Goal: Task Accomplishment & Management: Complete application form

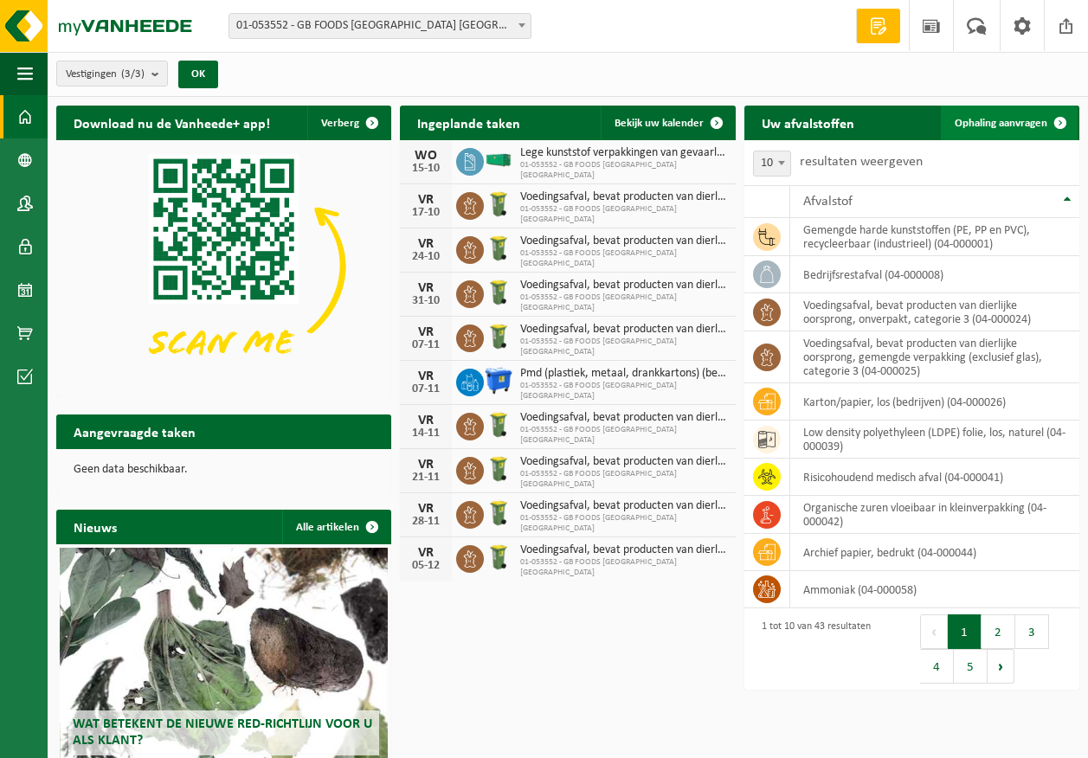
click at [1000, 121] on span "Ophaling aanvragen" at bounding box center [1001, 123] width 93 height 11
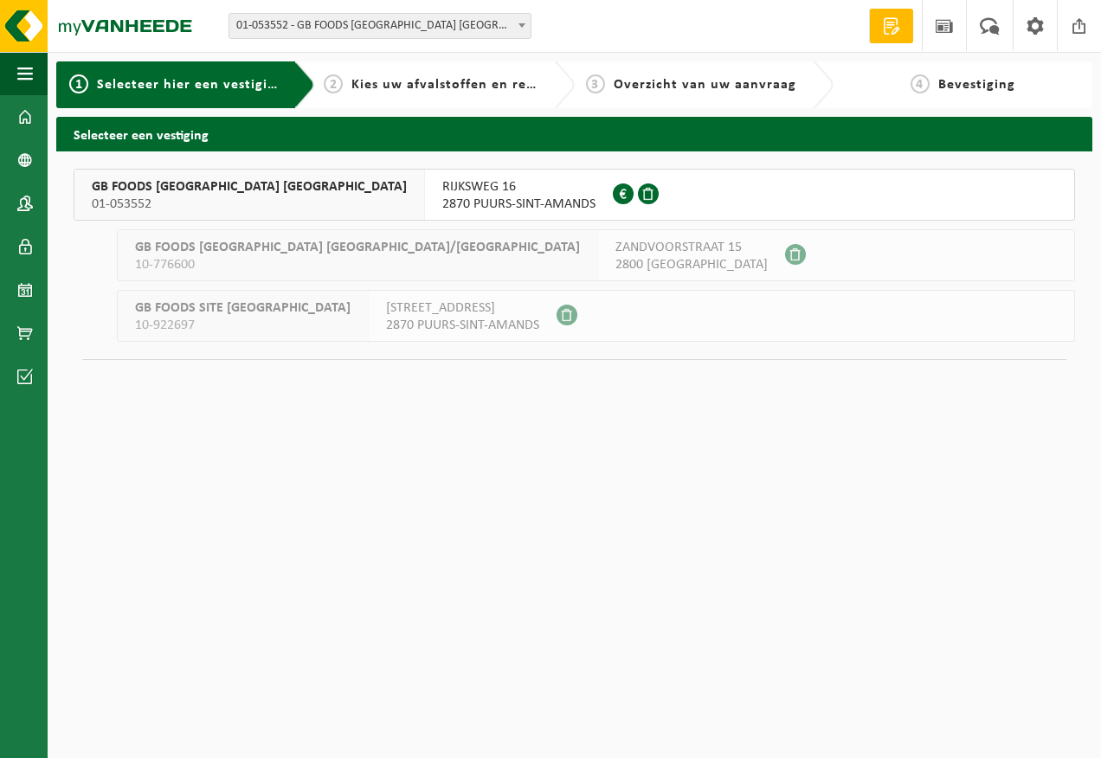
click at [442, 201] on span "2870 PUURS-SINT-AMANDS" at bounding box center [518, 204] width 153 height 17
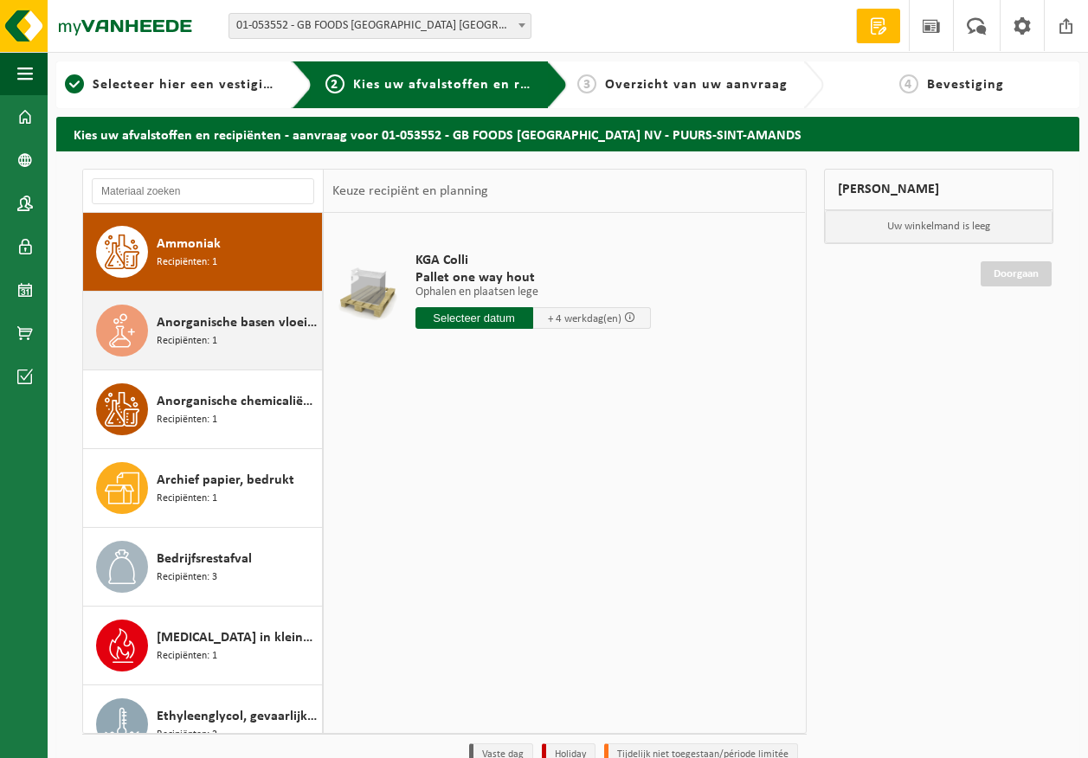
click at [243, 334] on div "Anorganische basen vloeibaar in IBC Recipiënten: 1" at bounding box center [237, 331] width 161 height 52
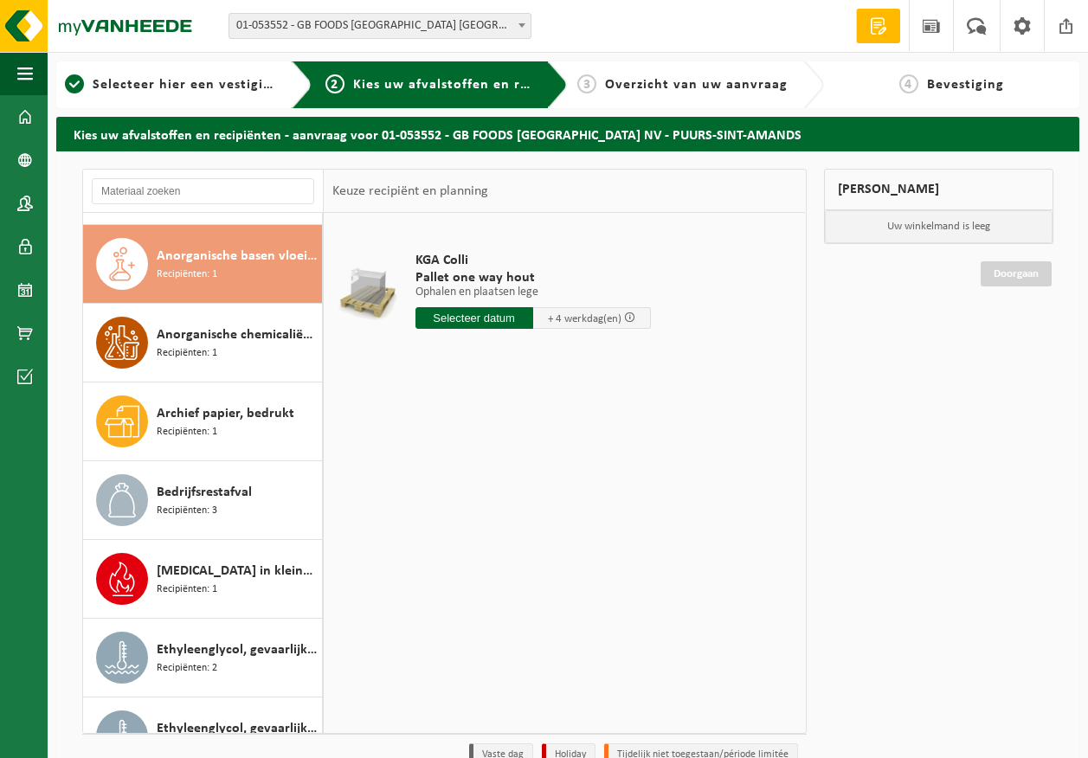
scroll to position [79, 0]
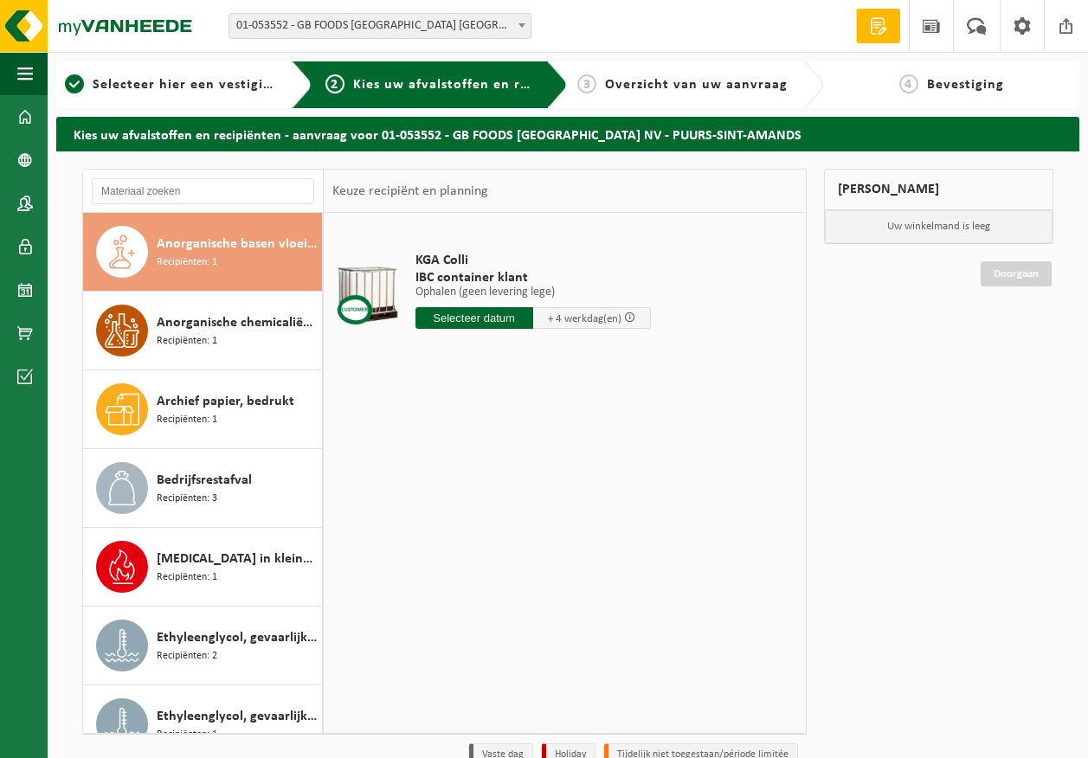
click at [243, 334] on div "Anorganische chemicaliën, vast, niet-gevaarlijk Recipiënten: 1" at bounding box center [237, 331] width 161 height 52
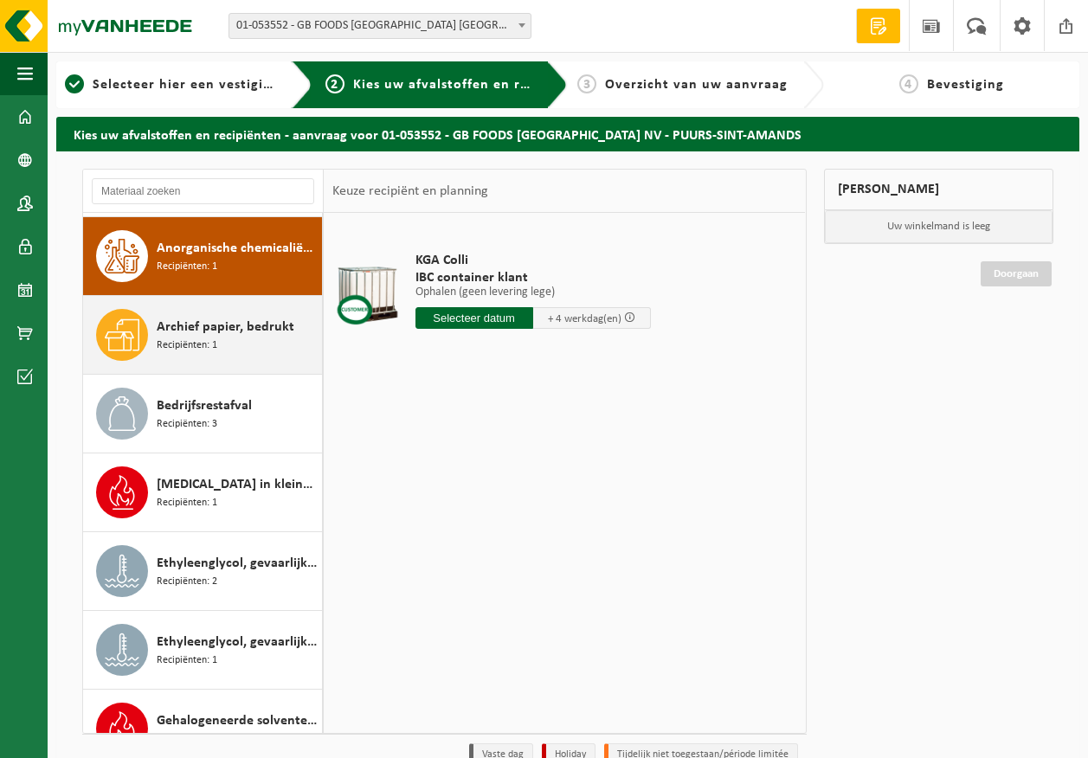
scroll to position [158, 0]
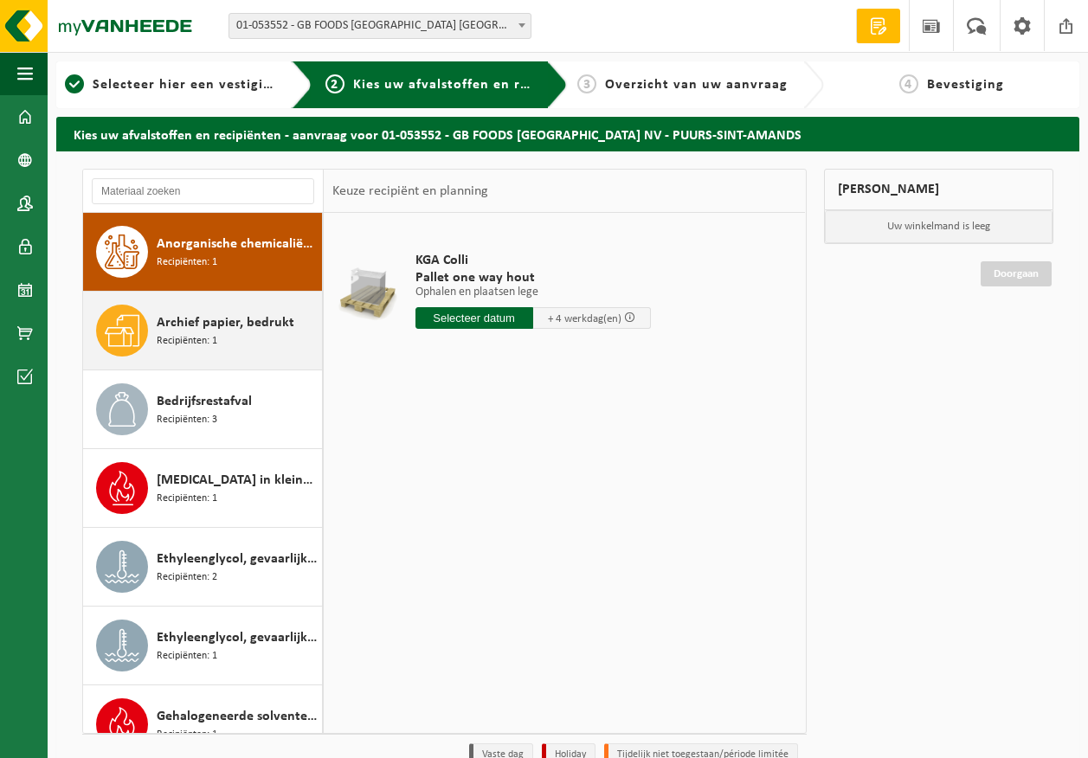
click at [216, 355] on div "Archief papier, bedrukt Recipiënten: 1" at bounding box center [237, 331] width 161 height 52
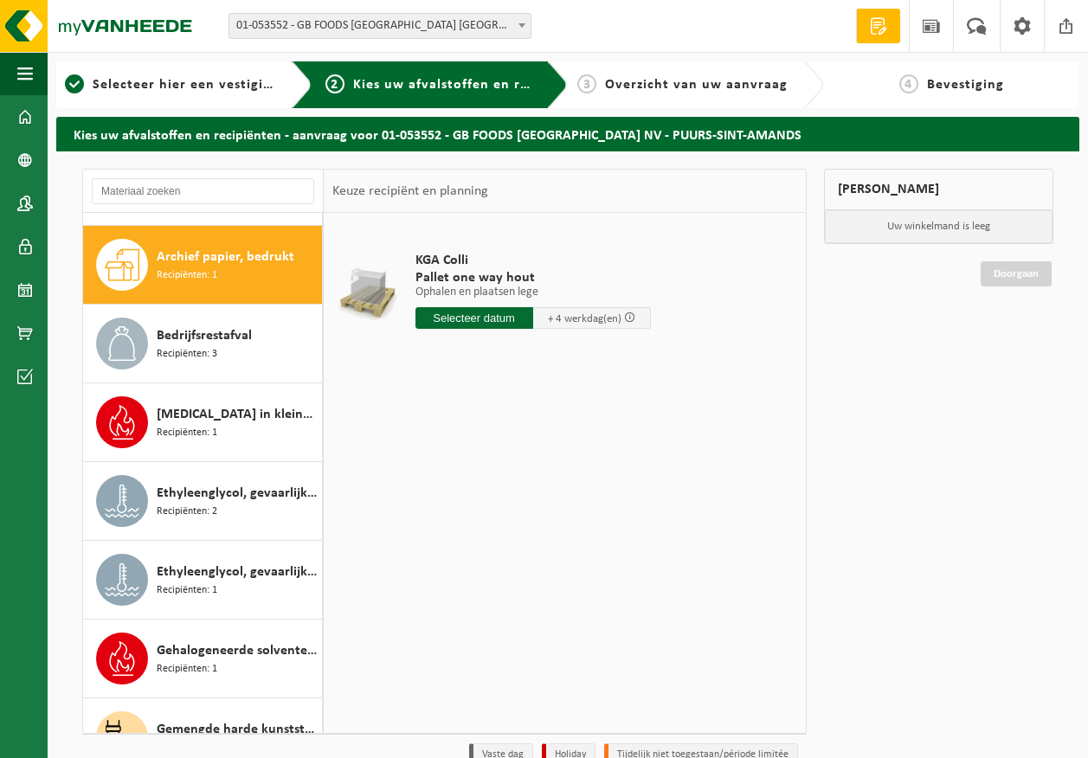
scroll to position [236, 0]
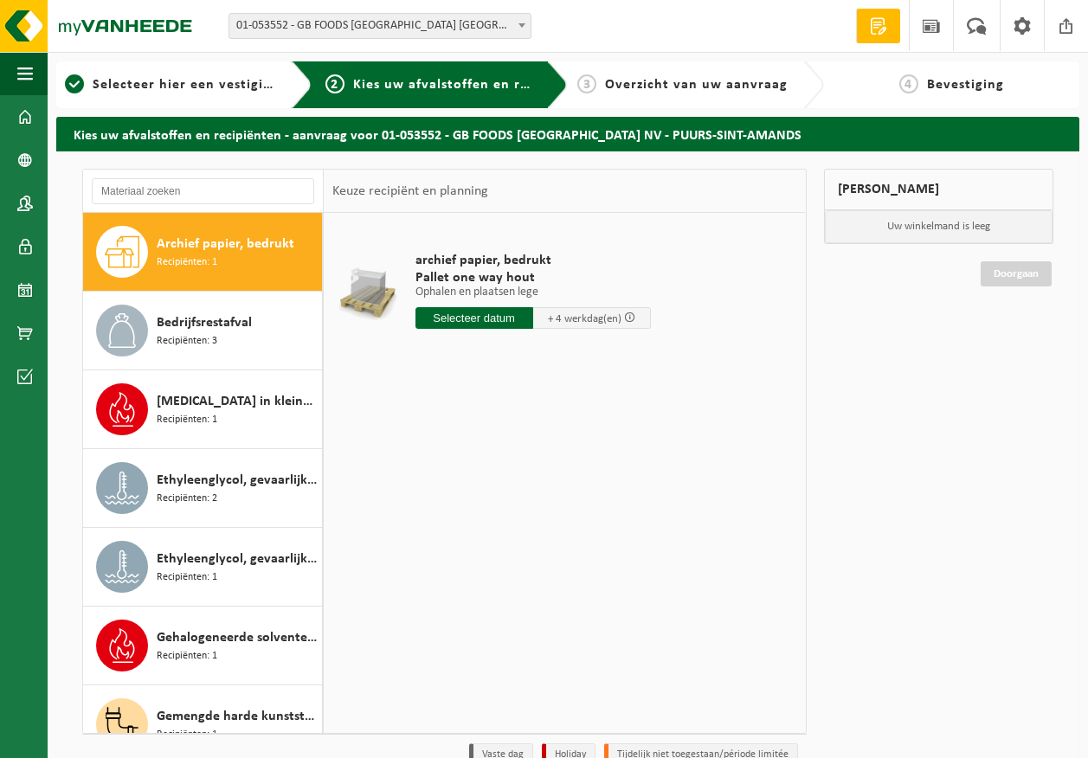
click at [216, 355] on div "Bedrijfsrestafval Recipiënten: 3" at bounding box center [237, 331] width 161 height 52
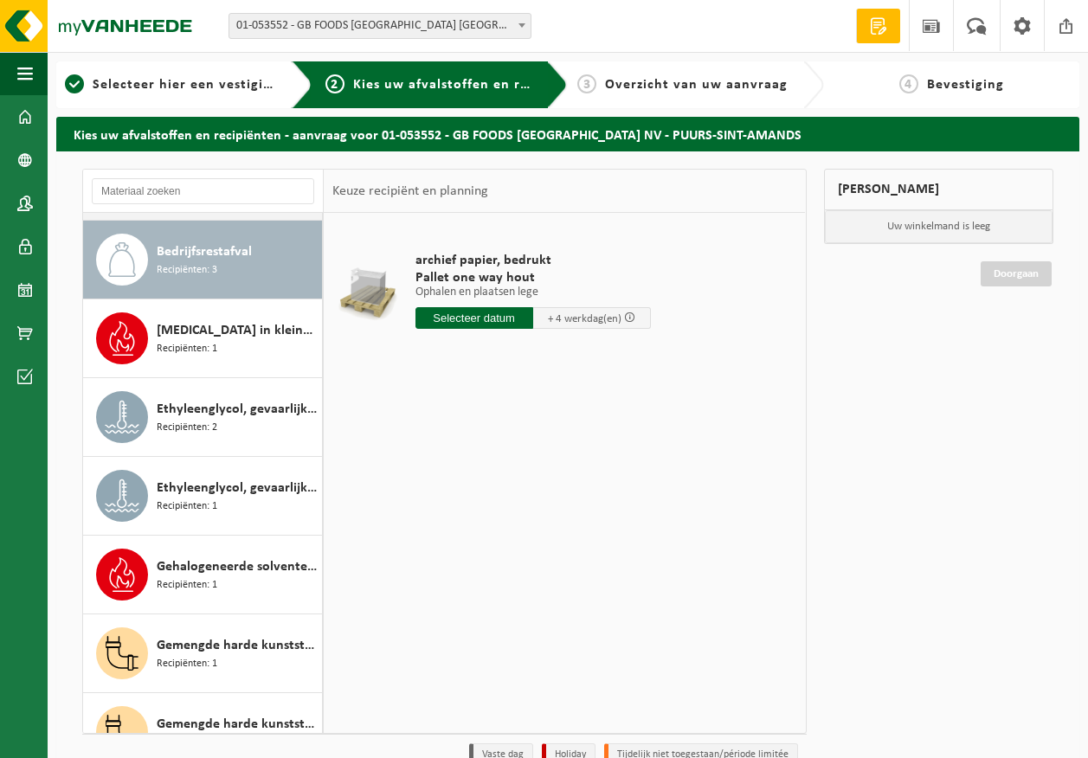
scroll to position [315, 0]
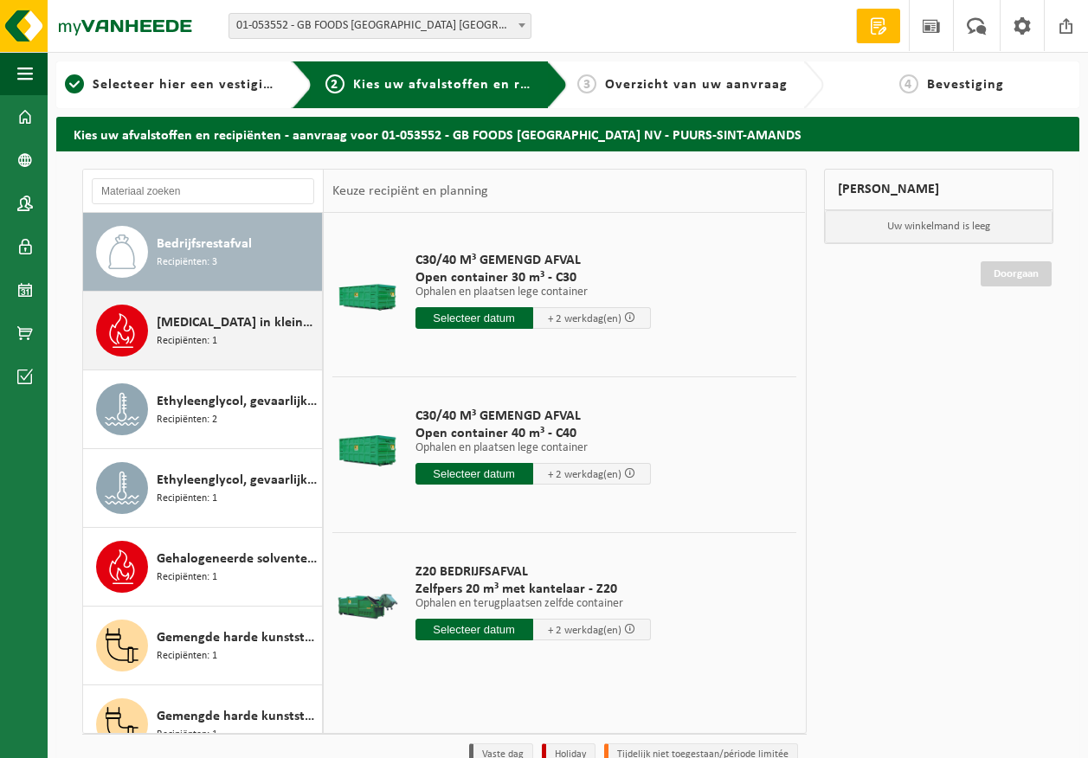
click at [221, 330] on span "Ethanol in kleinverpakking" at bounding box center [237, 322] width 161 height 21
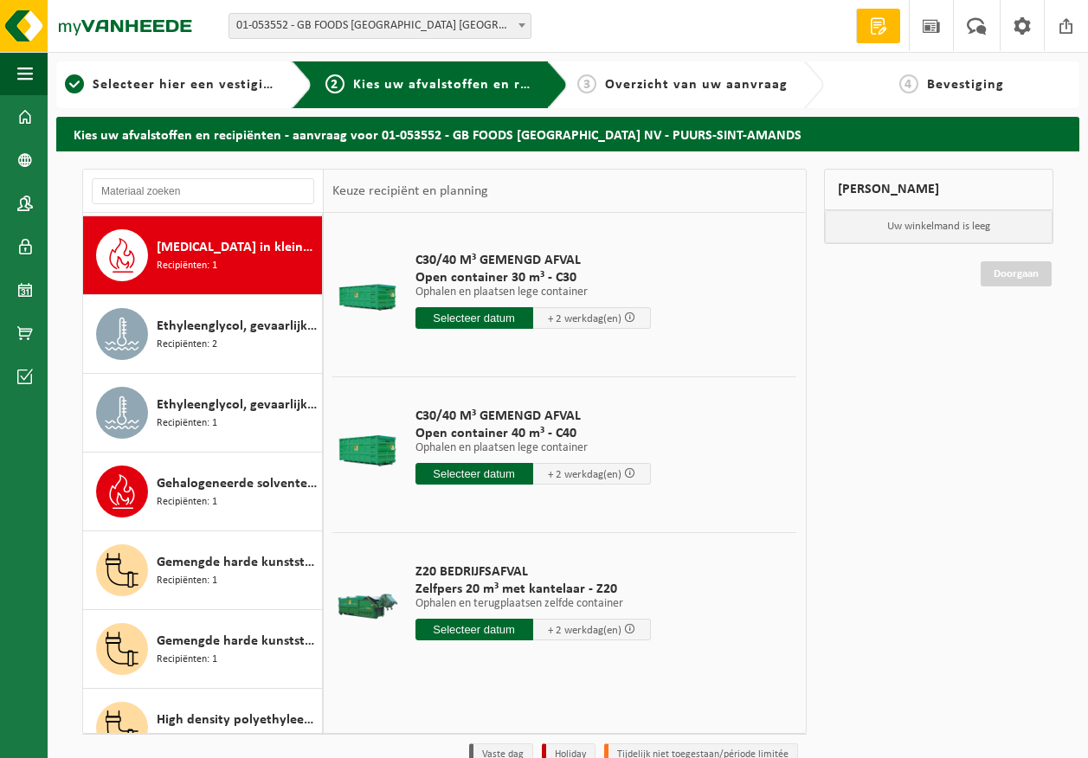
scroll to position [394, 0]
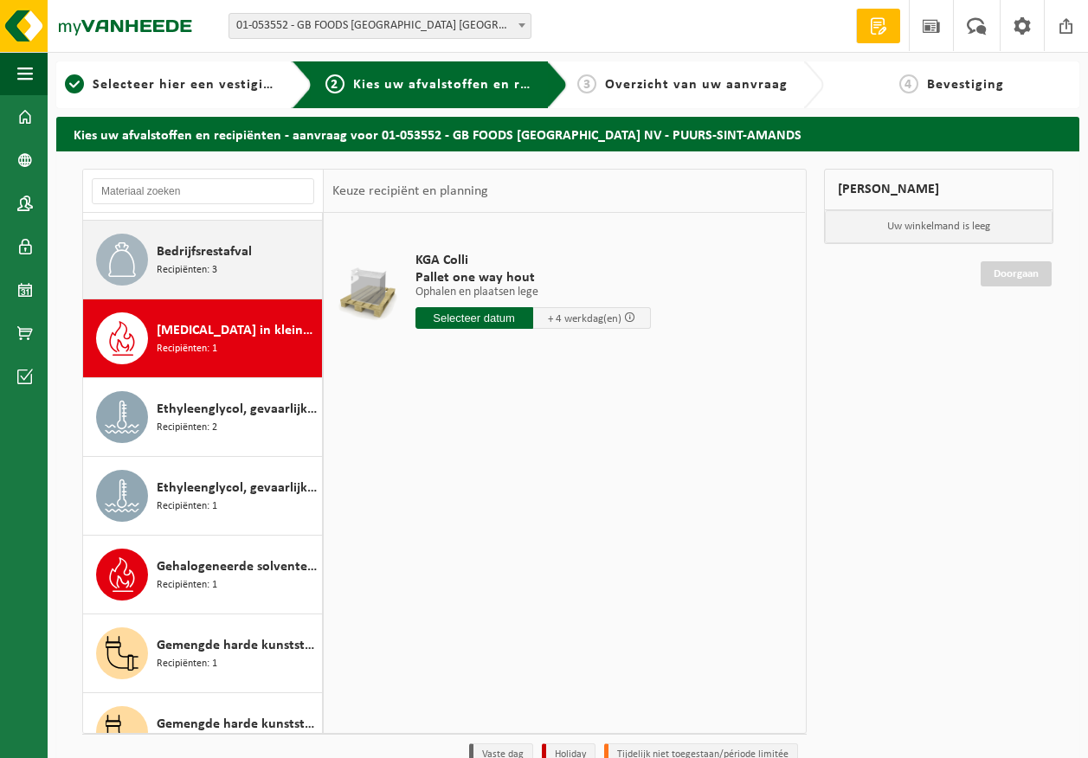
click at [229, 288] on div "Bedrijfsrestafval Recipiënten: 3" at bounding box center [203, 260] width 240 height 78
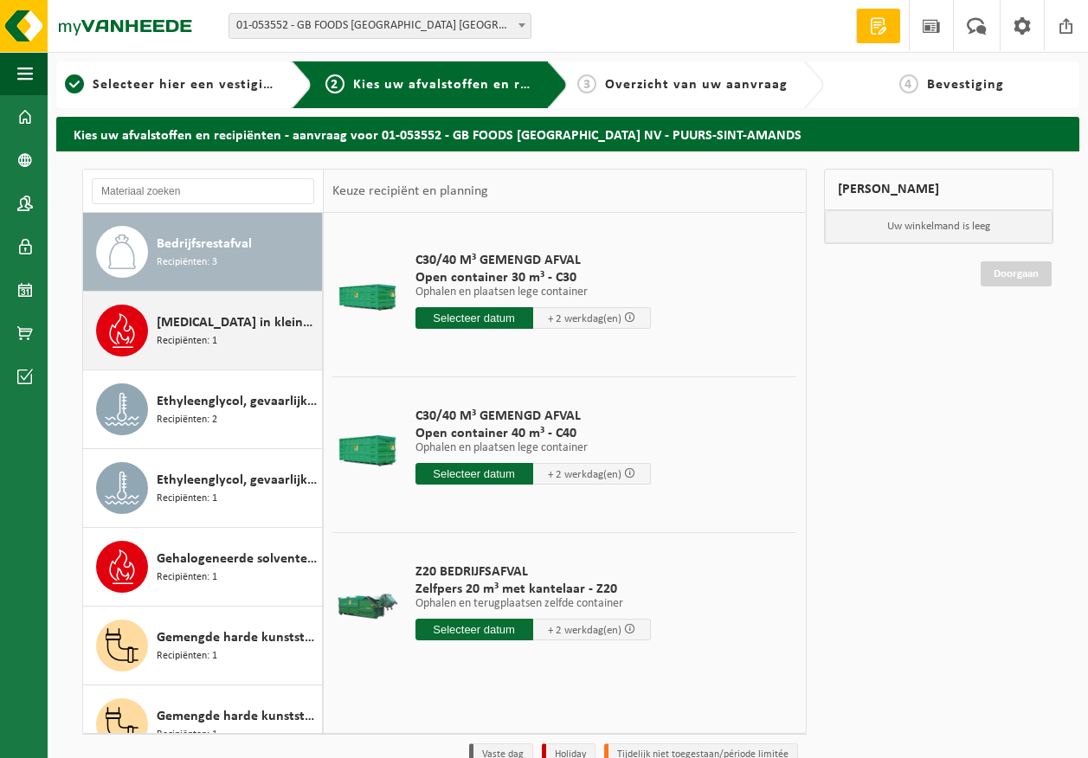
click at [226, 310] on div "Ethanol in kleinverpakking Recipiënten: 1" at bounding box center [237, 331] width 161 height 52
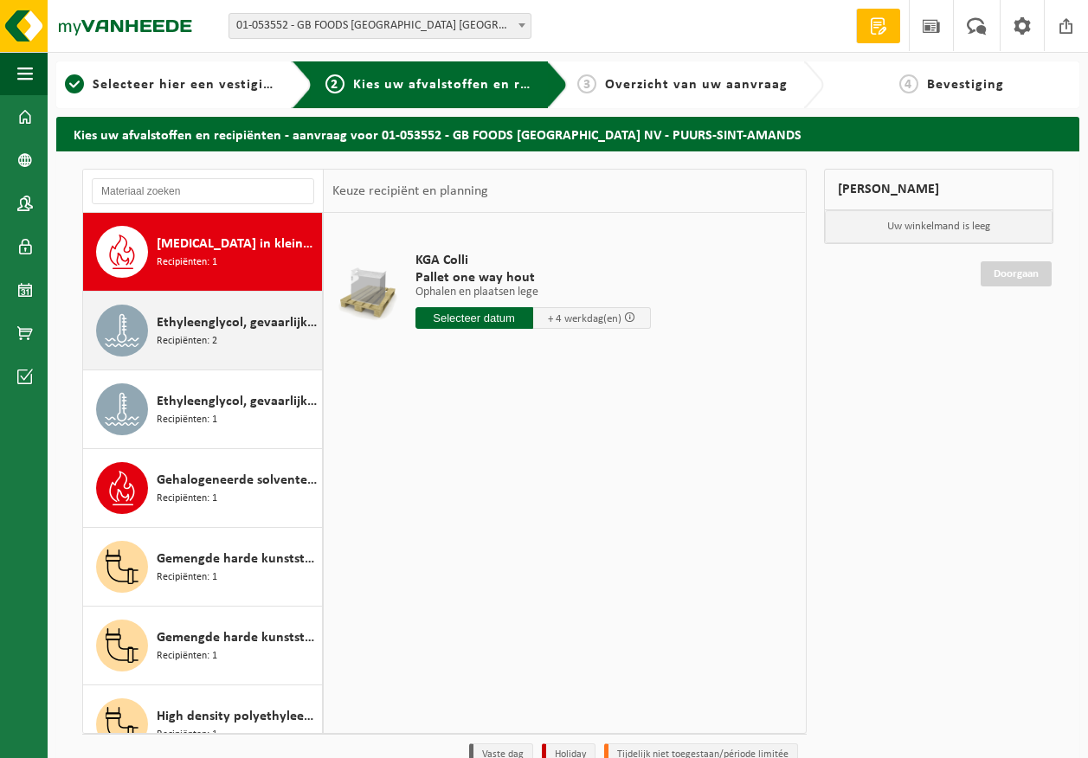
click at [221, 335] on div "Ethyleenglycol, gevaarlijk in 200l Recipiënten: 2" at bounding box center [237, 331] width 161 height 52
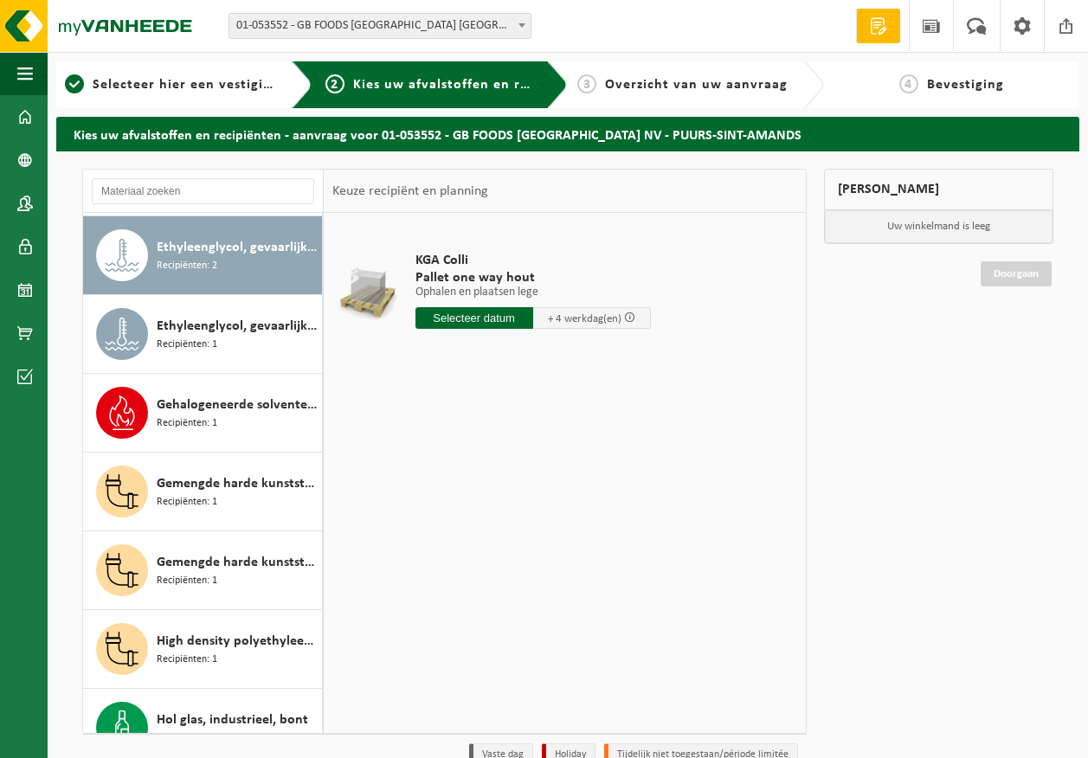
scroll to position [473, 0]
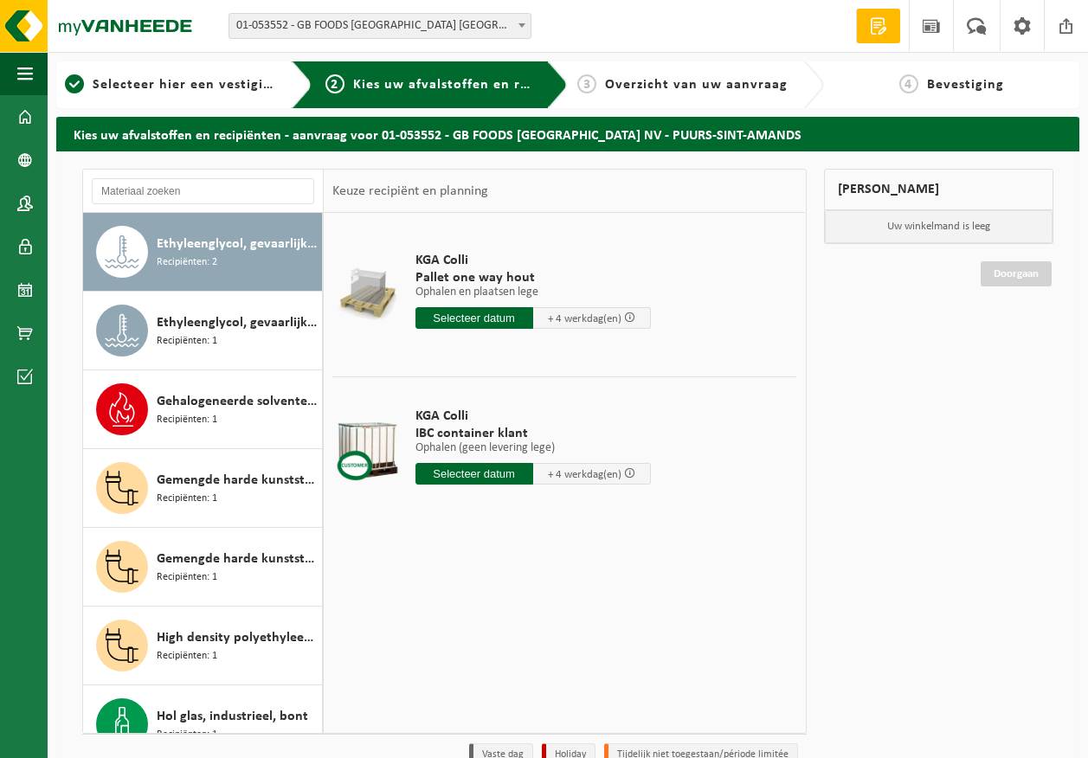
click at [221, 335] on div "Ethyleenglycol, gevaarlijk in IBC Recipiënten: 1" at bounding box center [237, 331] width 161 height 52
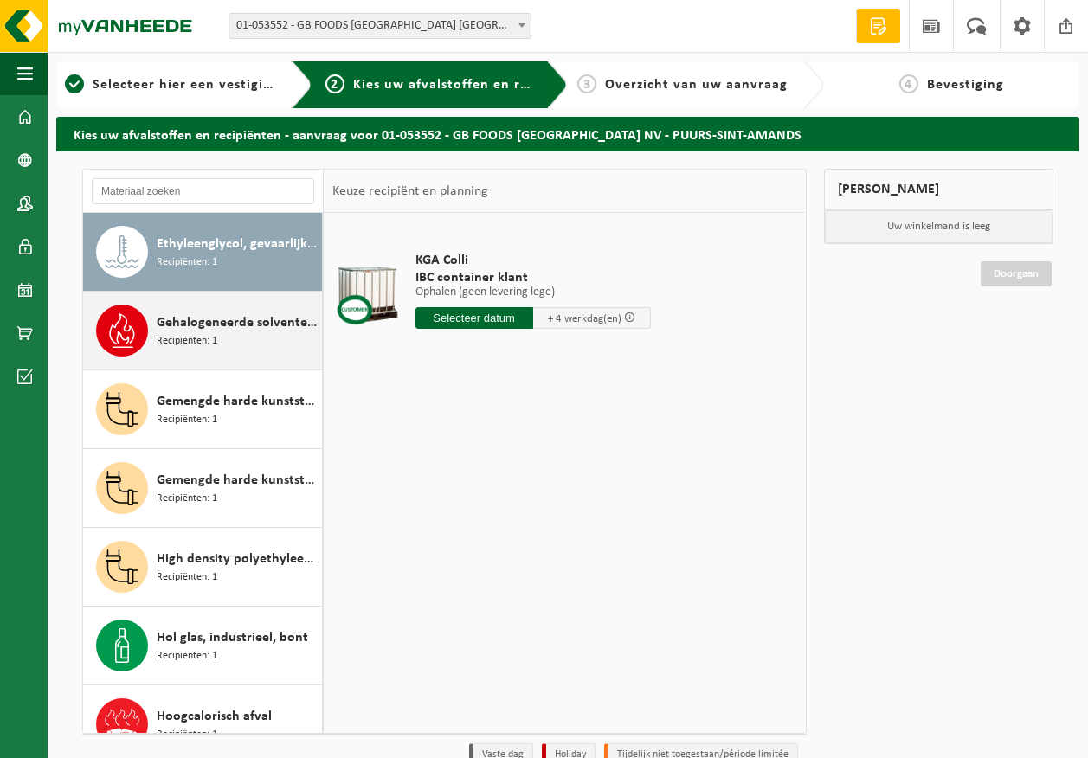
click at [220, 336] on div "Gehalogeneerde solventen in IBC Recipiënten: 1" at bounding box center [237, 331] width 161 height 52
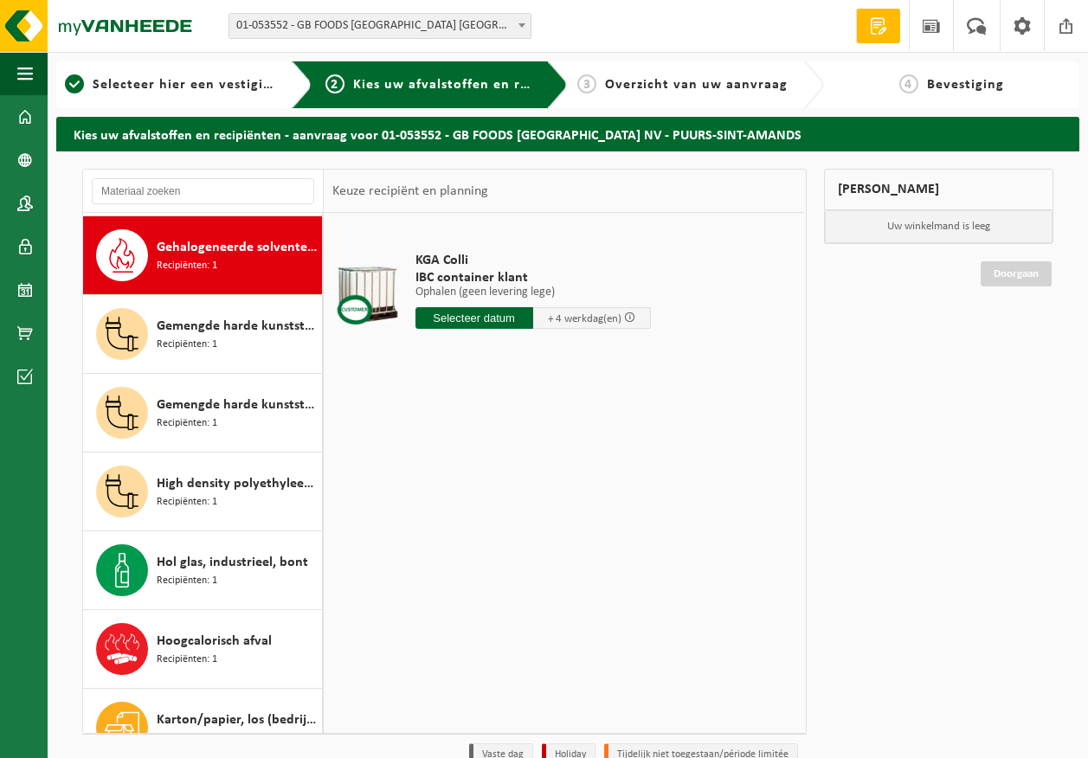
scroll to position [630, 0]
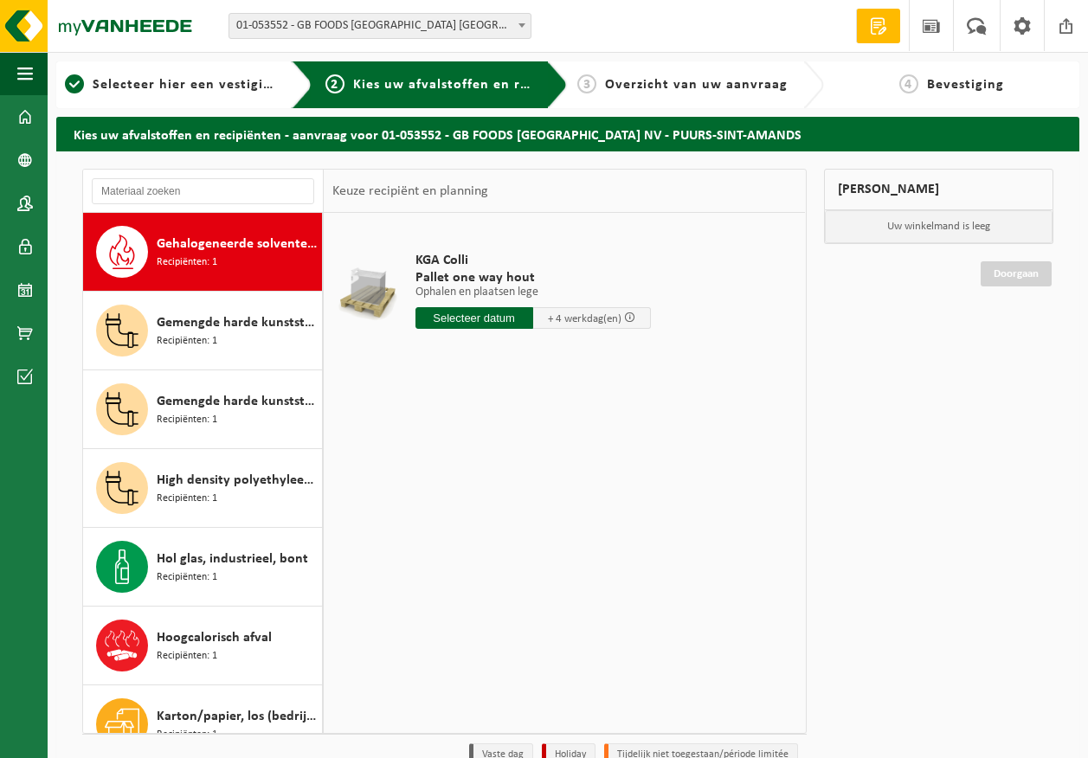
click at [220, 336] on div "Gemengde harde kunststoffen (PE en PP), recycleerbaar (industrieel) Recipiënten…" at bounding box center [237, 331] width 161 height 52
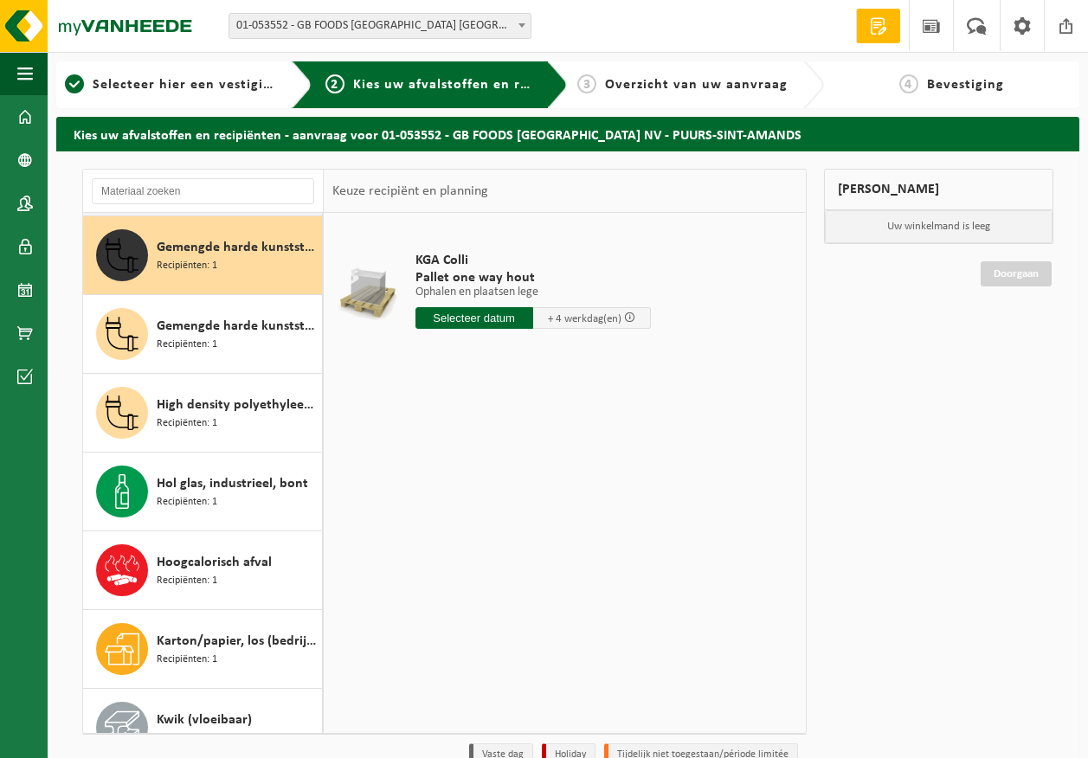
scroll to position [709, 0]
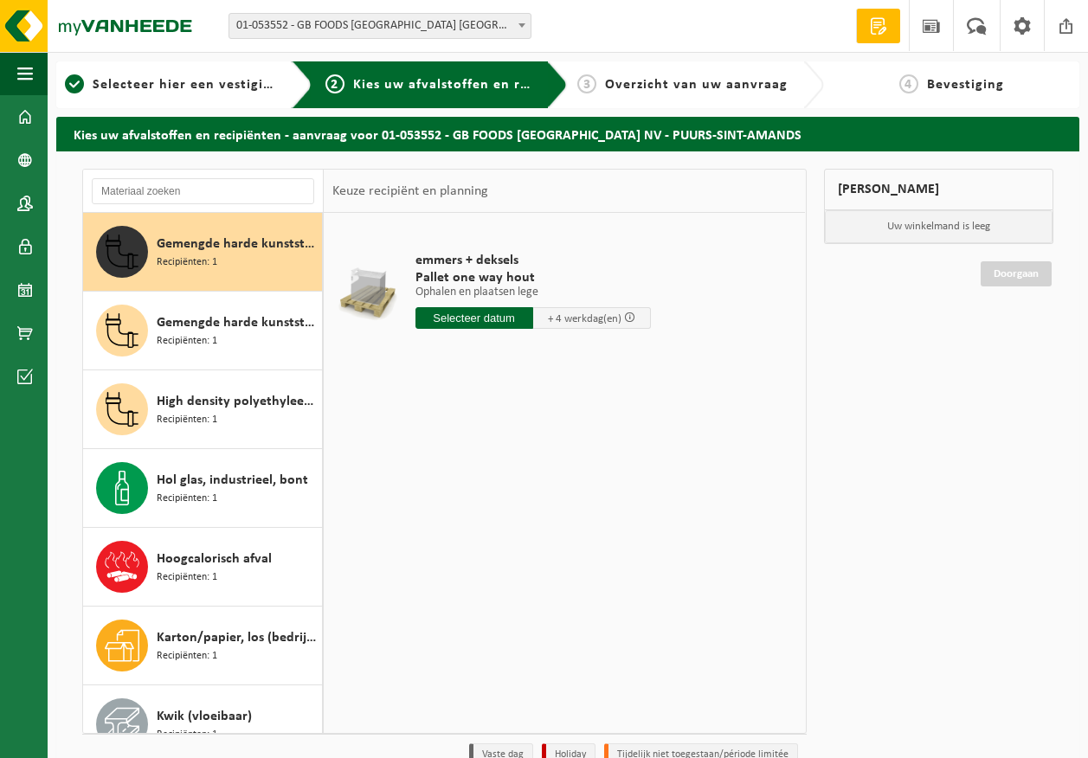
click at [220, 336] on div "Gemengde harde kunststoffen (PE, PP en PVC), recycleerbaar (industrieel) Recipi…" at bounding box center [237, 331] width 161 height 52
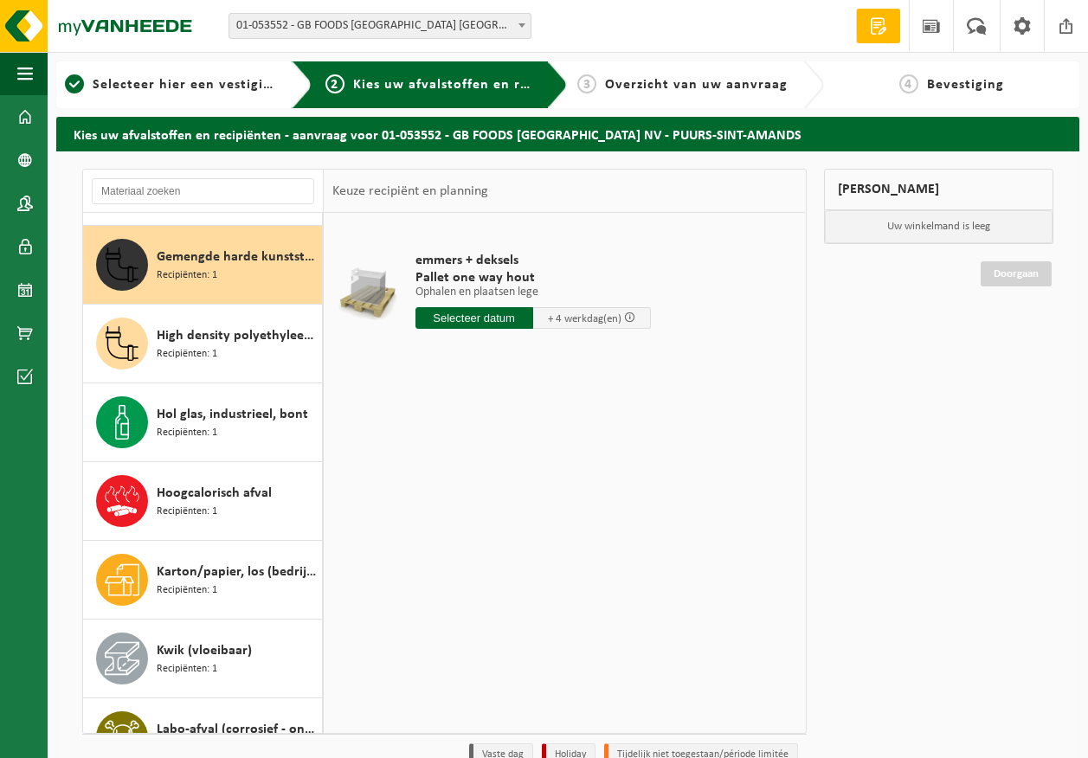
scroll to position [788, 0]
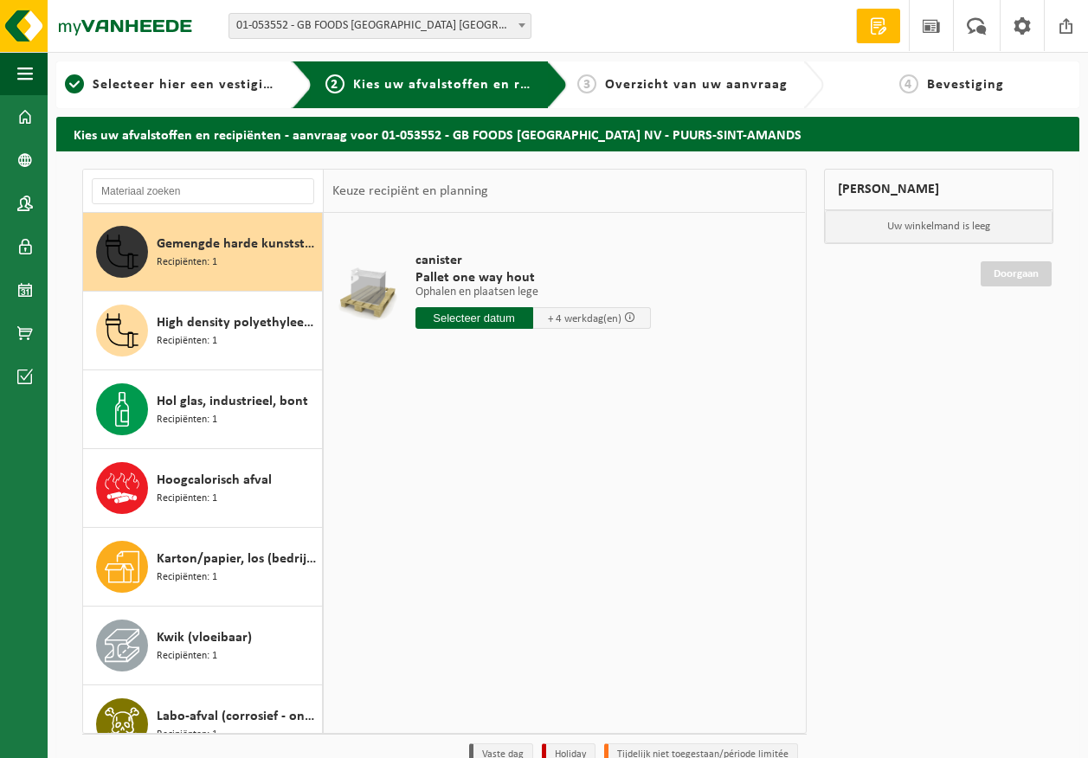
click at [220, 336] on div "High density polyethyleen (HDPE) bidons en vaten, inhoud > 2 liter, gekleurd Re…" at bounding box center [237, 331] width 161 height 52
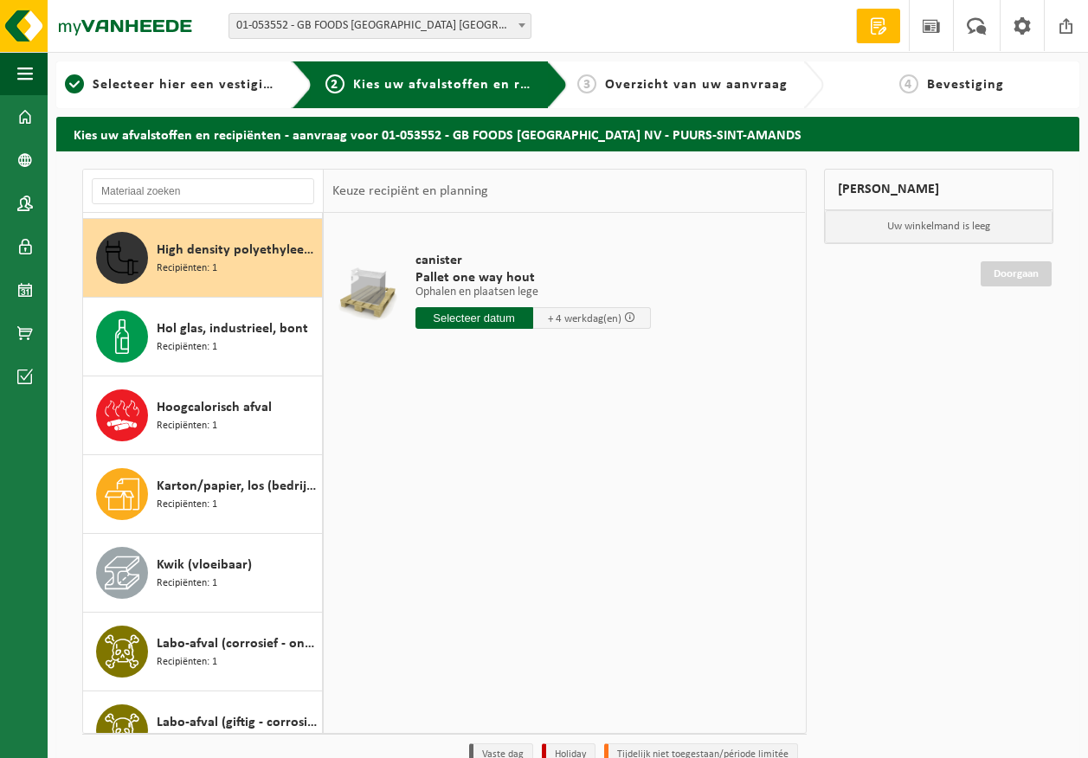
scroll to position [866, 0]
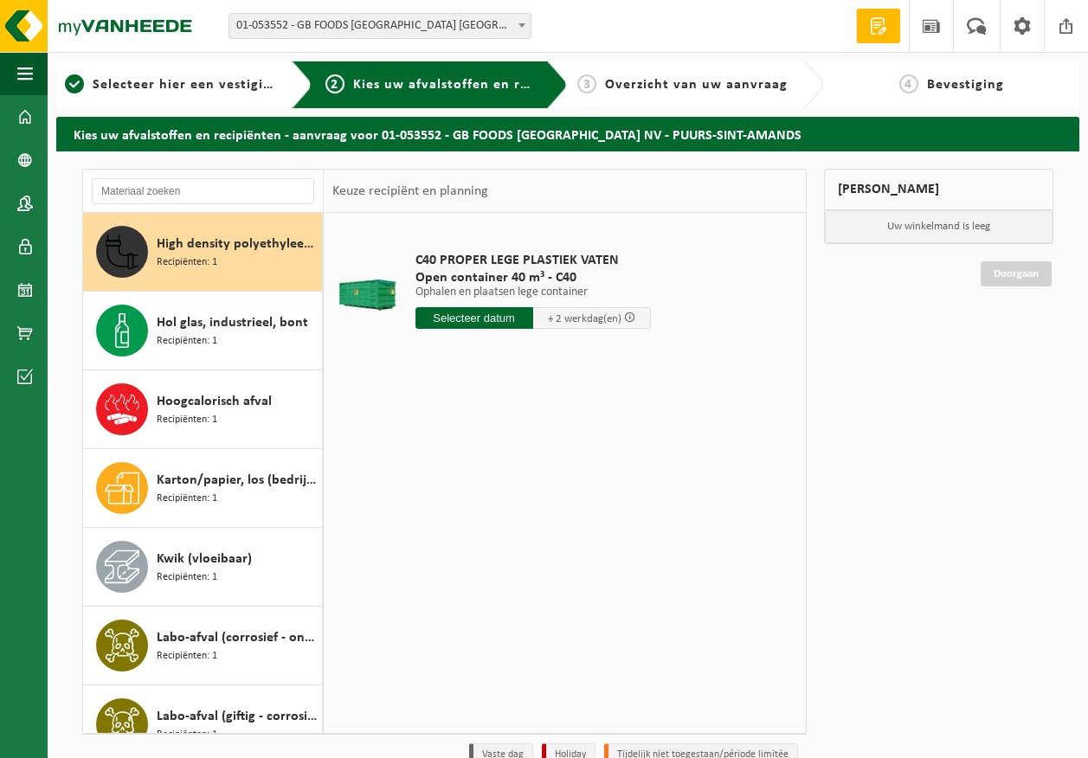
click at [220, 336] on div "Hol glas, industrieel, bont Recipiënten: 1" at bounding box center [237, 331] width 161 height 52
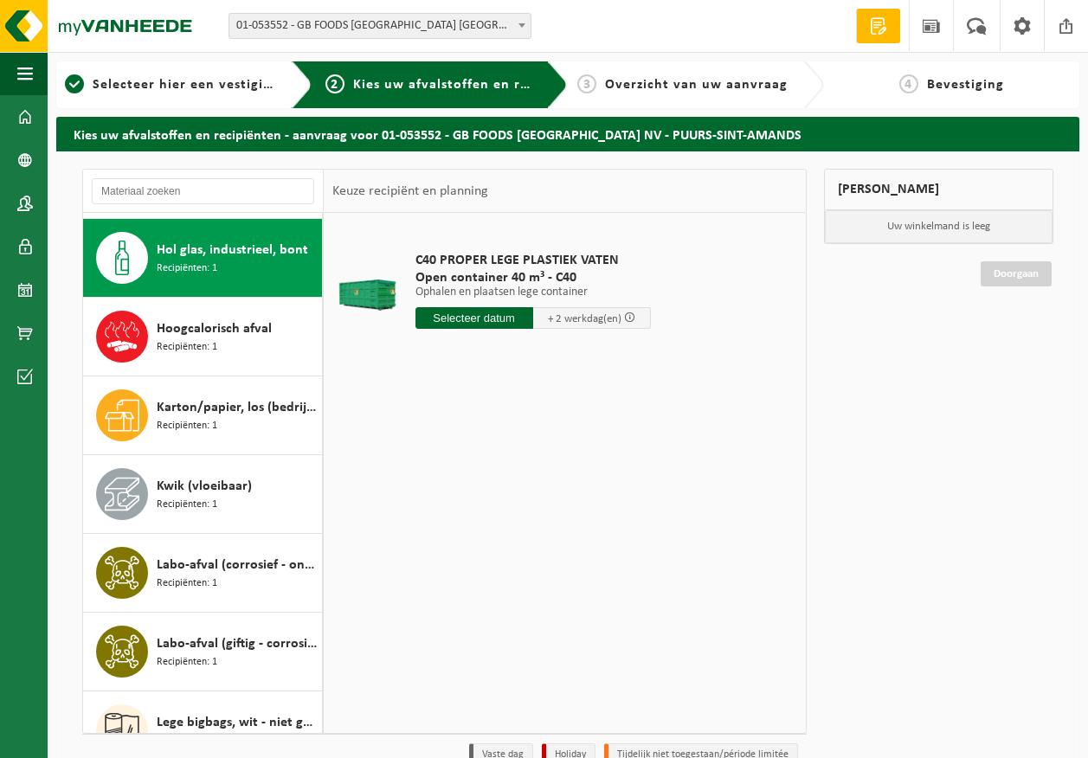
scroll to position [945, 0]
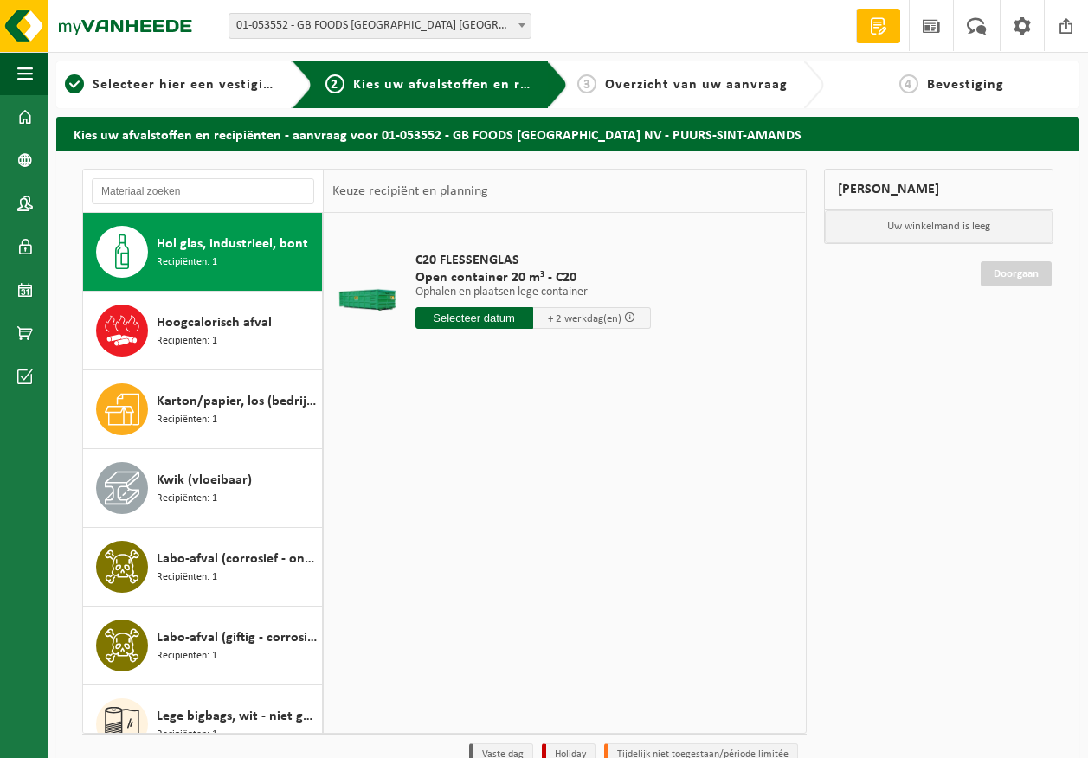
click at [220, 336] on div "Hoogcalorisch afval Recipiënten: 1" at bounding box center [237, 331] width 161 height 52
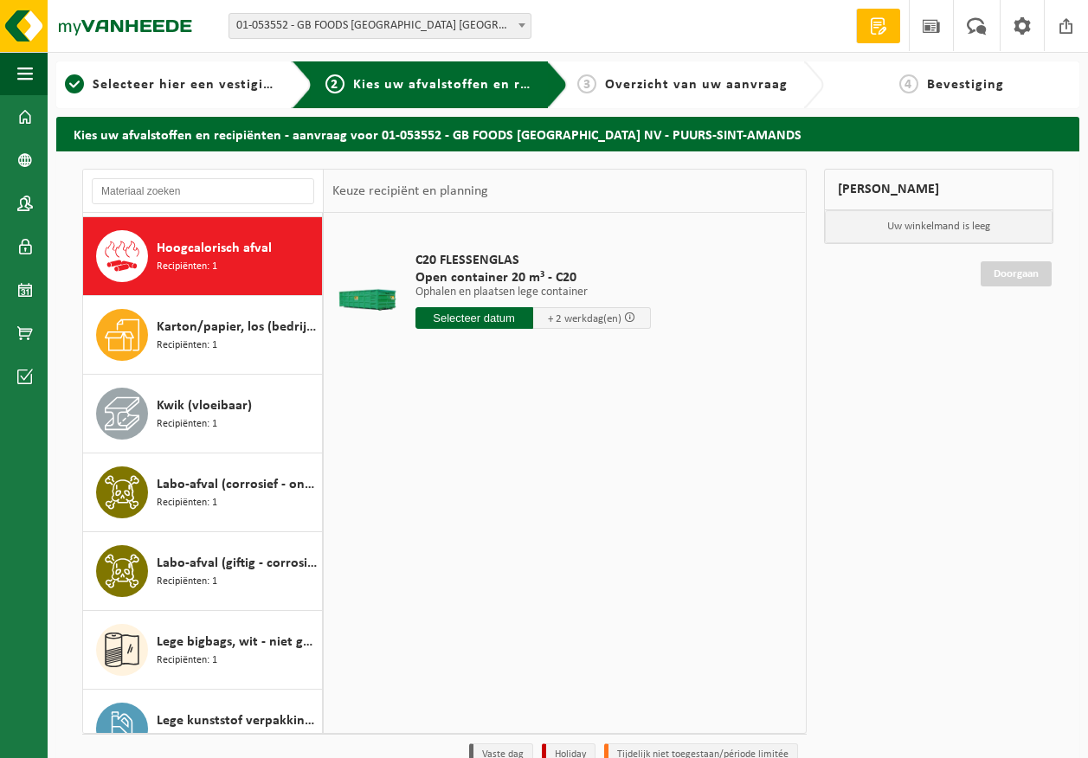
scroll to position [1024, 0]
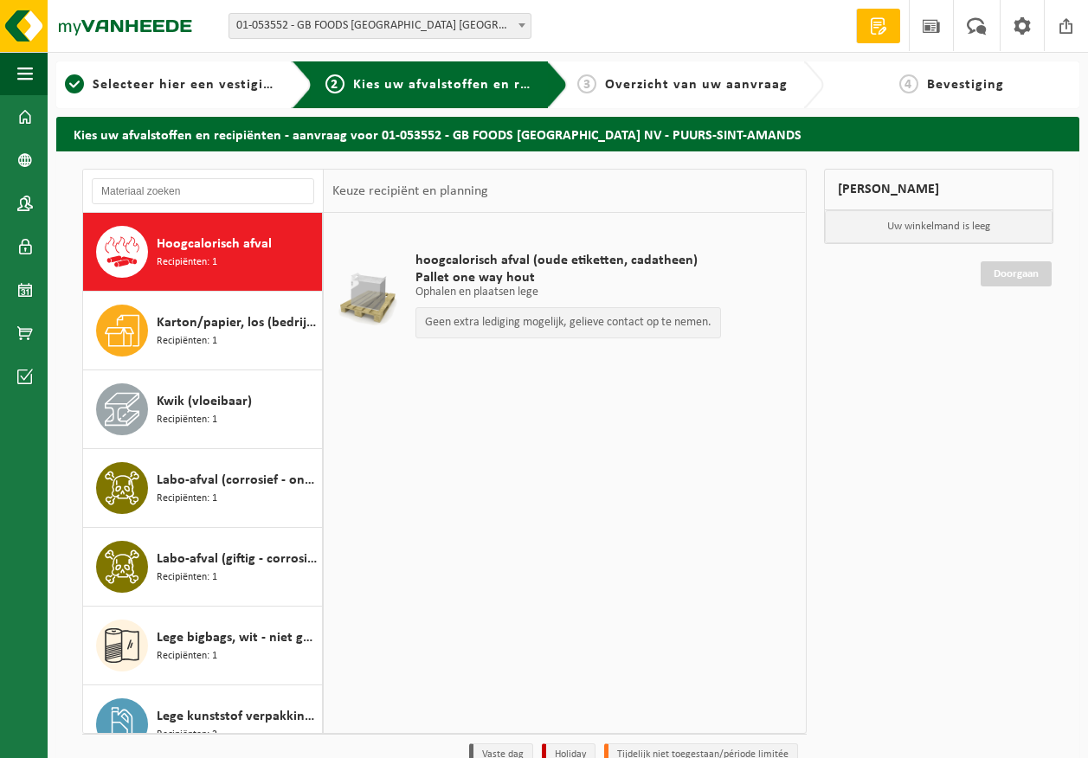
click at [220, 336] on div "Karton/papier, los (bedrijven) Recipiënten: 1" at bounding box center [237, 331] width 161 height 52
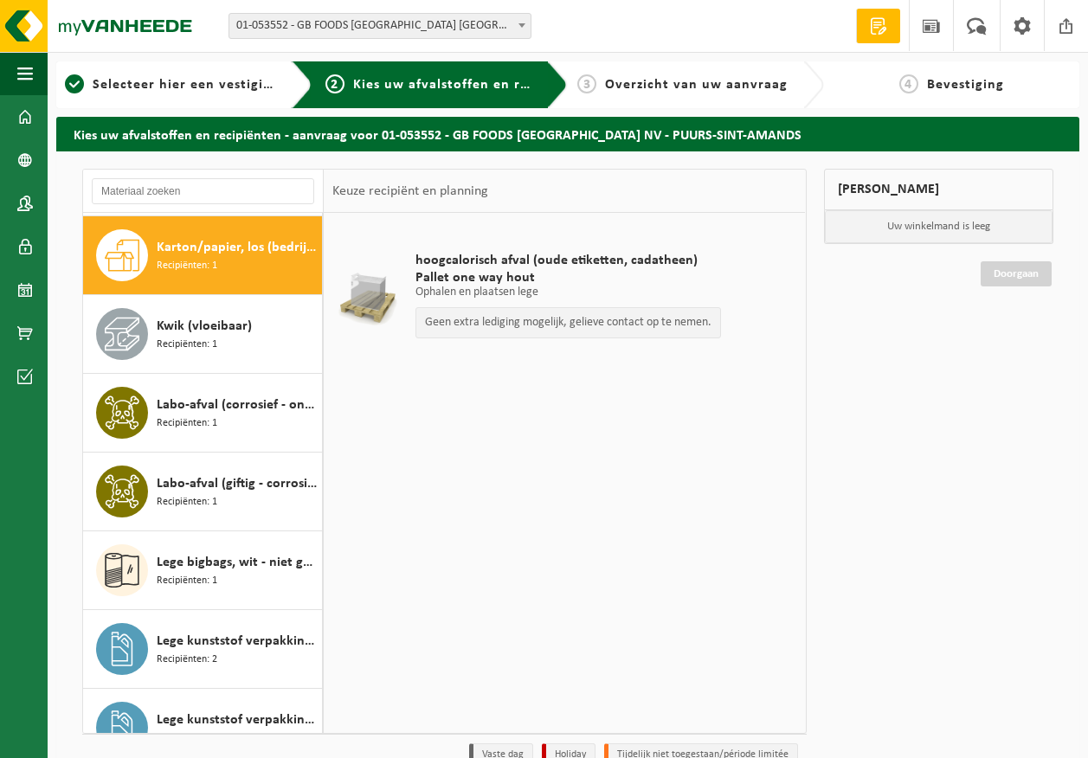
scroll to position [1103, 0]
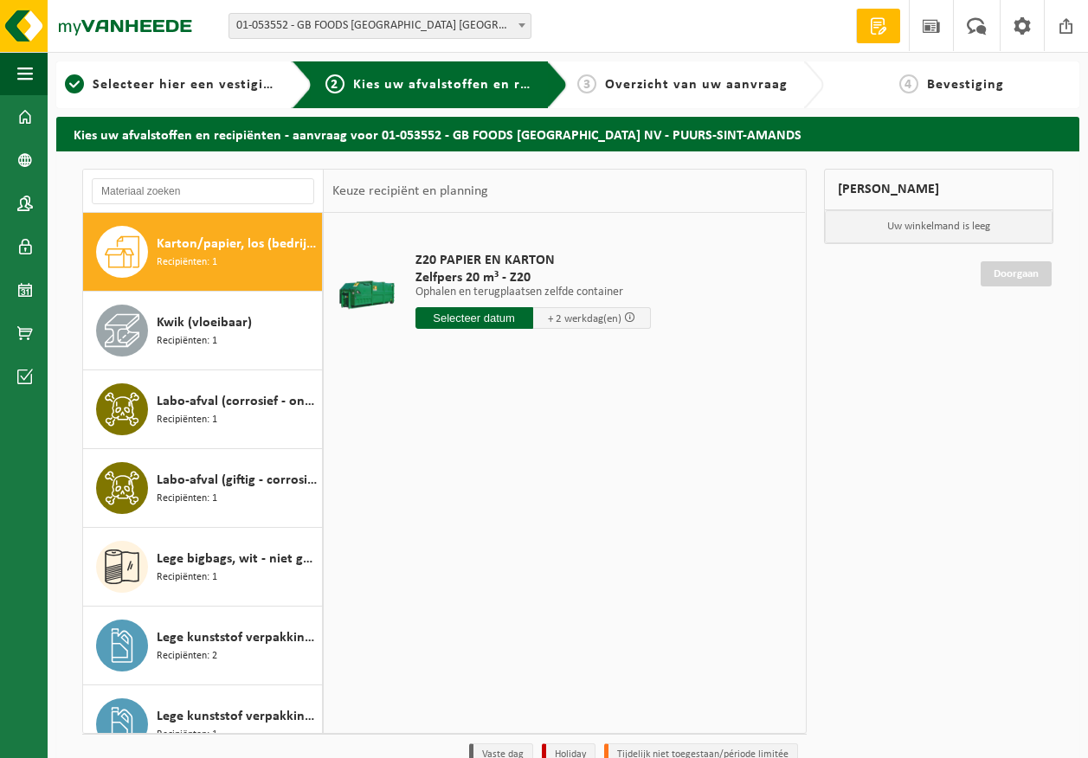
click at [220, 336] on div "Kwik (vloeibaar) Recipiënten: 1" at bounding box center [237, 331] width 161 height 52
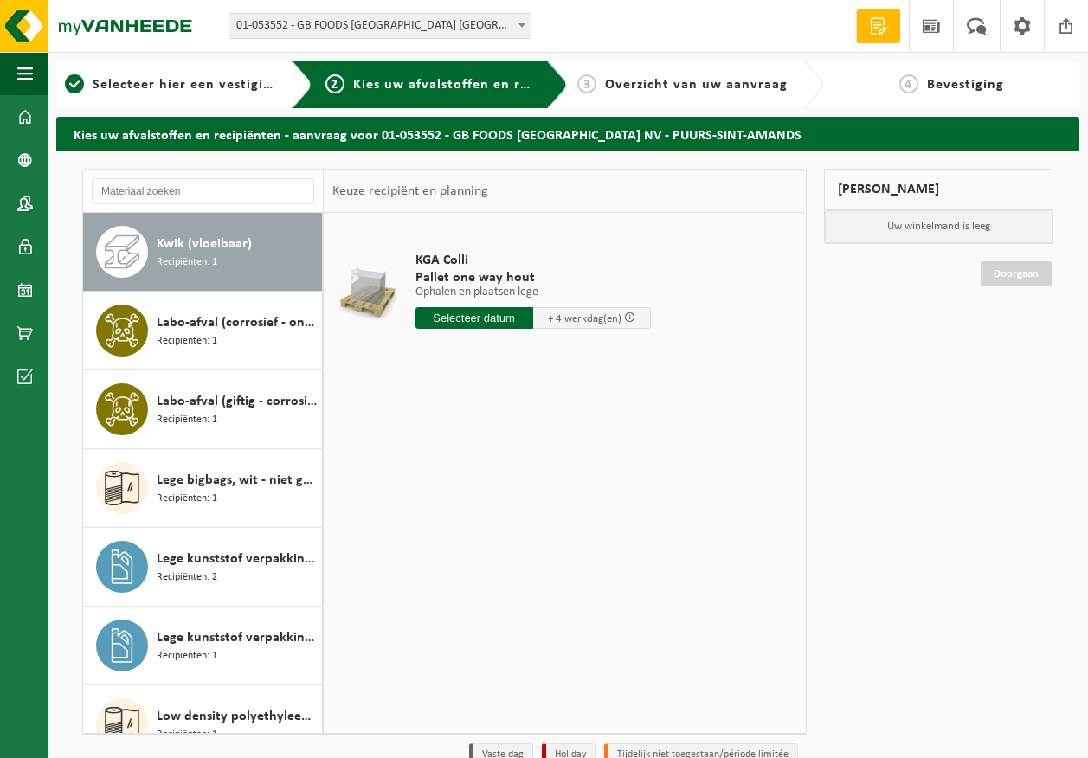
click at [220, 336] on div "Labo-afval (corrosief - ontvlambaar) Recipiënten: 1" at bounding box center [237, 331] width 161 height 52
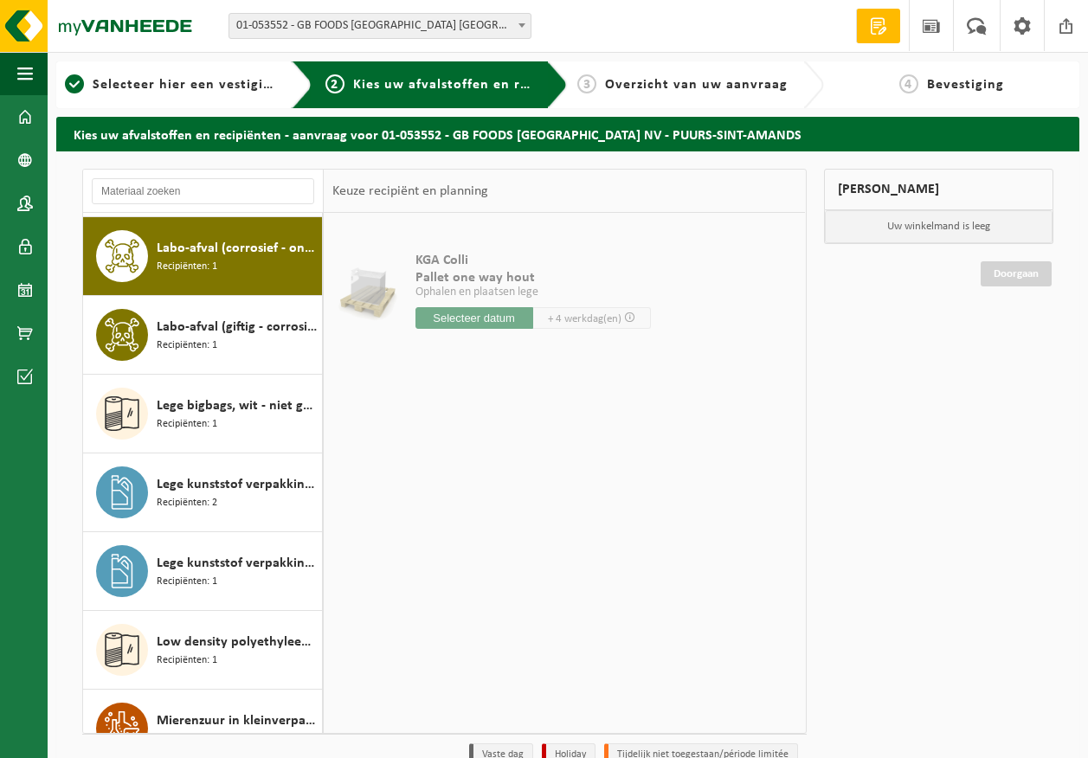
scroll to position [1260, 0]
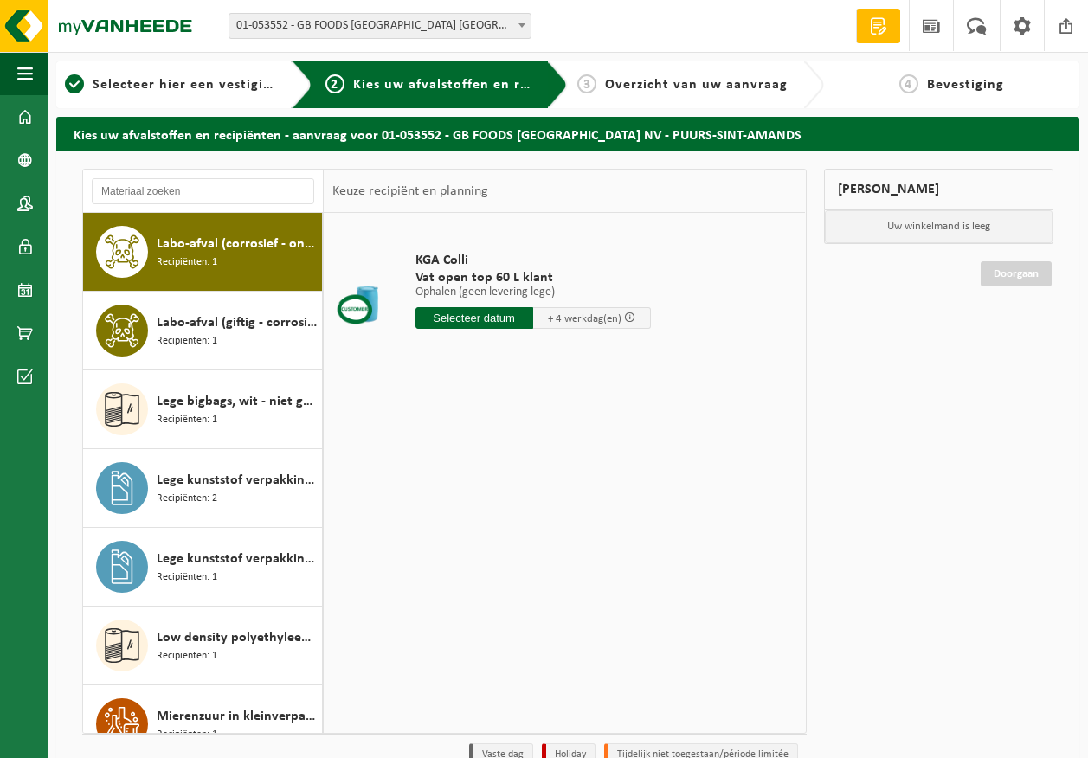
click at [220, 336] on div "Labo-afval (giftig - corrosief) Recipiënten: 1" at bounding box center [237, 331] width 161 height 52
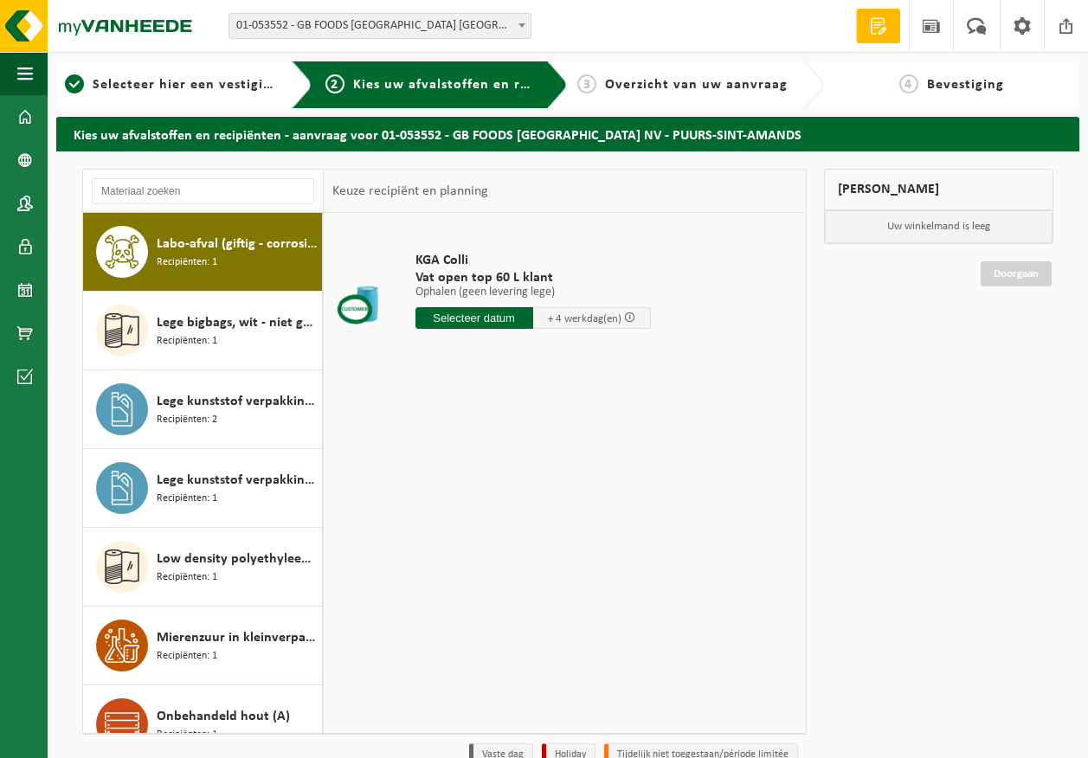
click at [220, 336] on div "Lege bigbags, wit - niet gevaarlijk - los Recipiënten: 1" at bounding box center [237, 331] width 161 height 52
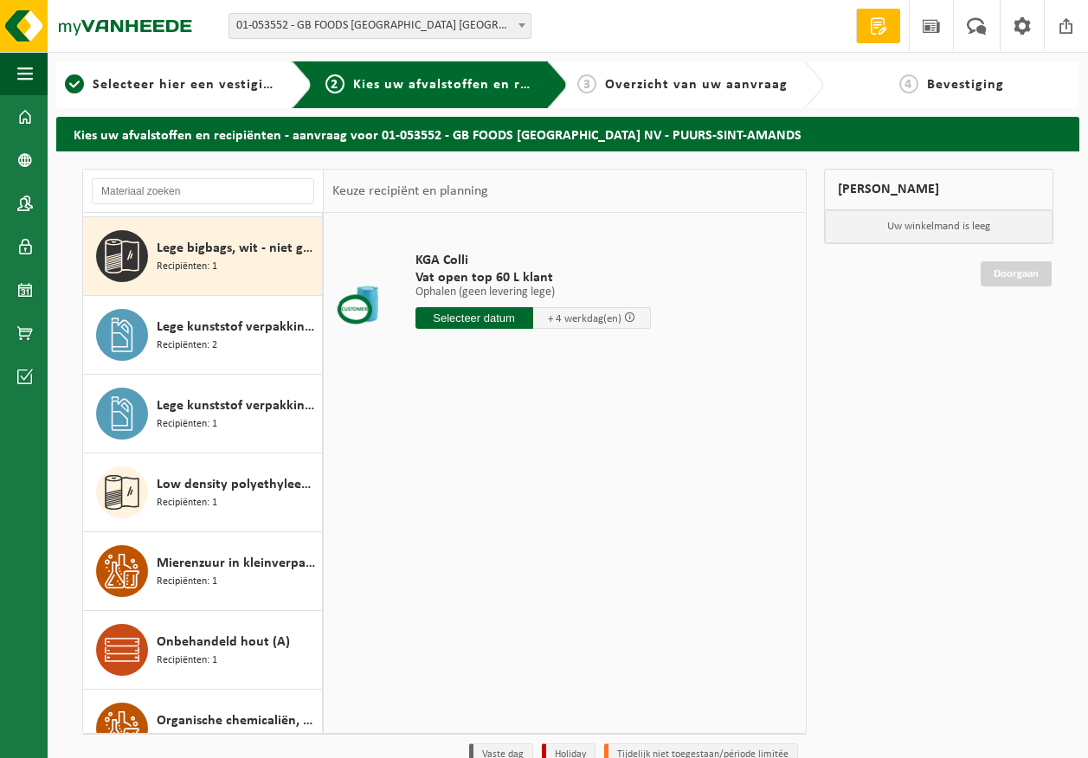
scroll to position [1418, 0]
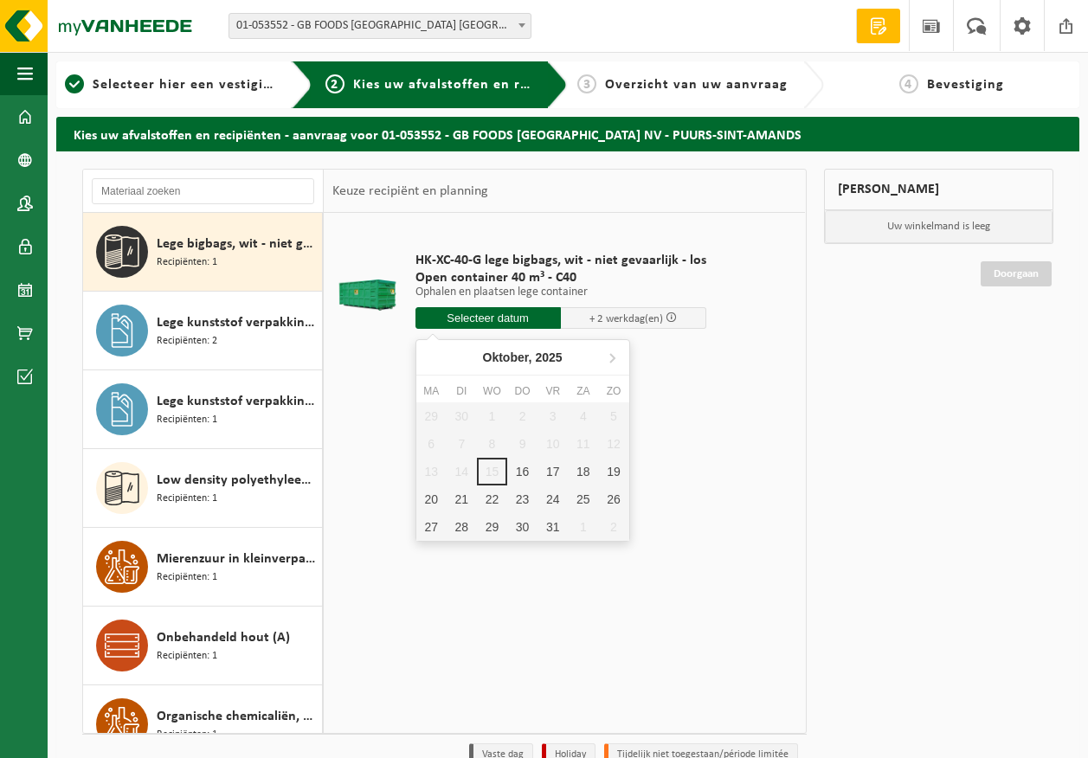
click at [503, 317] on input "text" at bounding box center [487, 318] width 145 height 22
click at [517, 473] on div "16" at bounding box center [522, 472] width 30 height 28
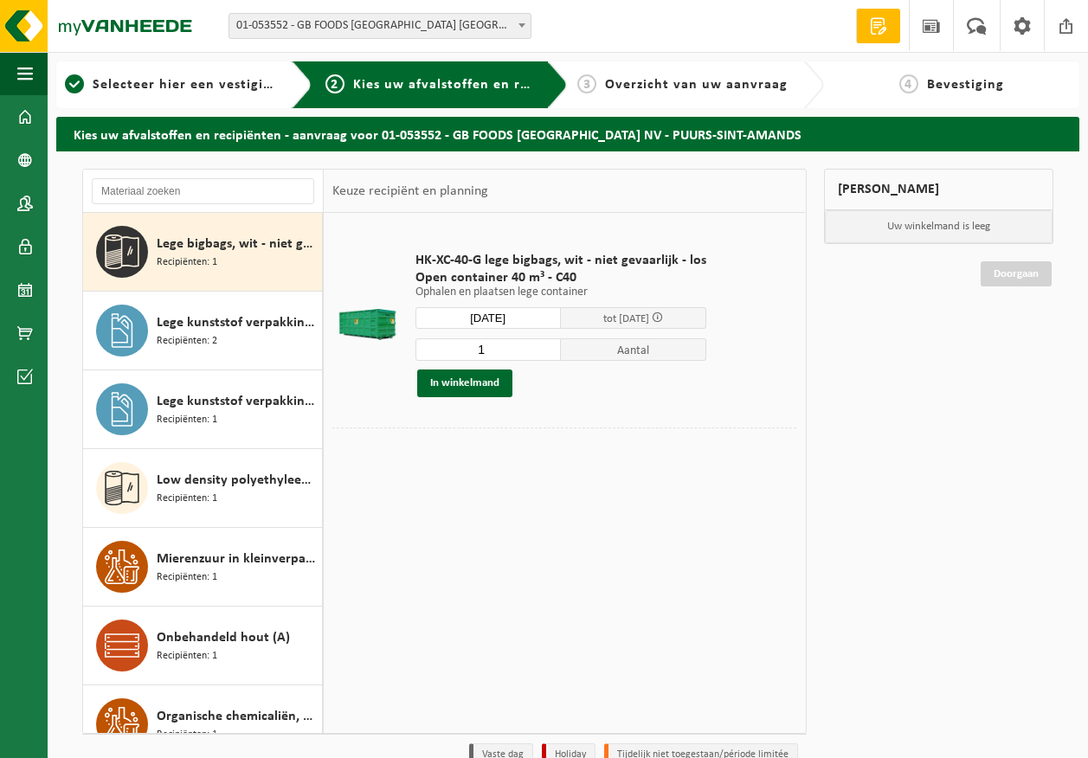
type input "Van 2025-10-16"
click at [517, 473] on div "16" at bounding box center [522, 479] width 30 height 28
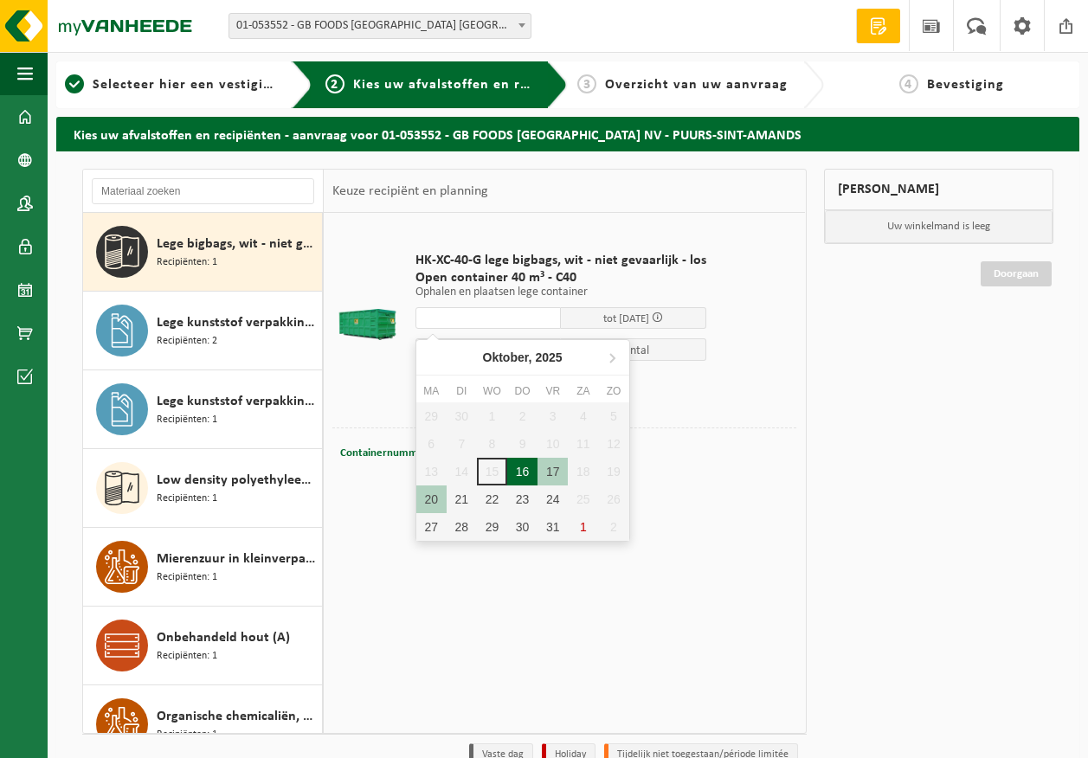
click at [517, 473] on div "16" at bounding box center [522, 472] width 30 height 28
type input "Van 2025-10-16"
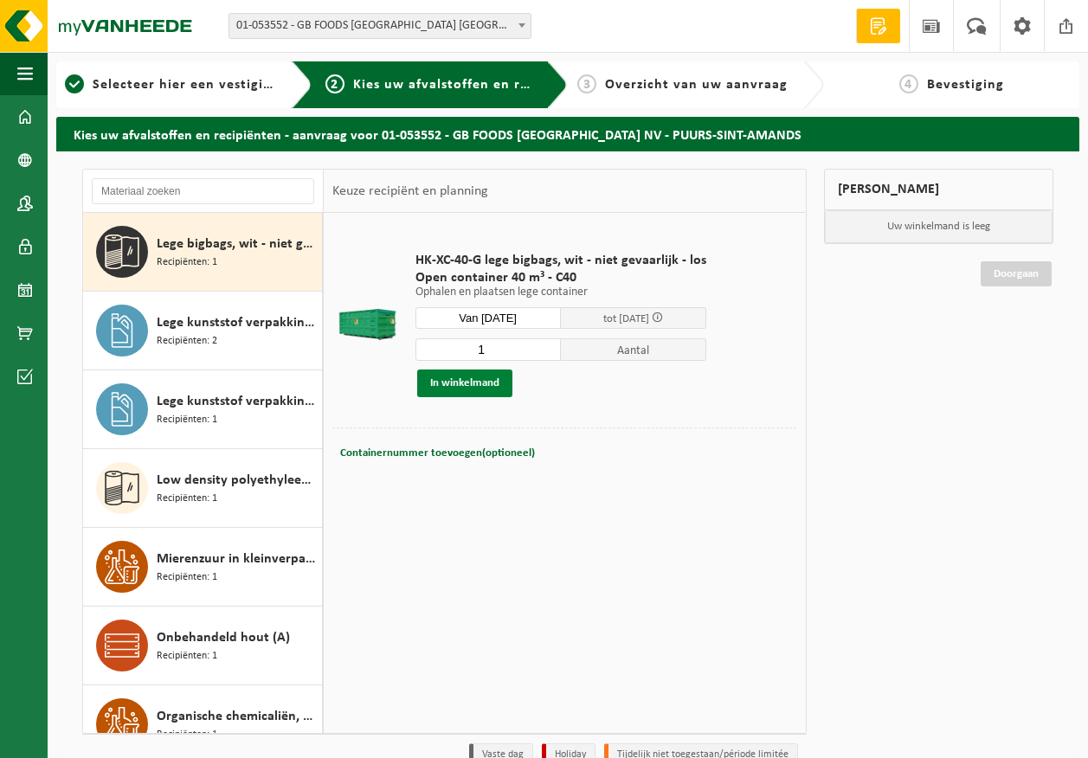
click at [489, 382] on button "In winkelmand" at bounding box center [464, 384] width 95 height 28
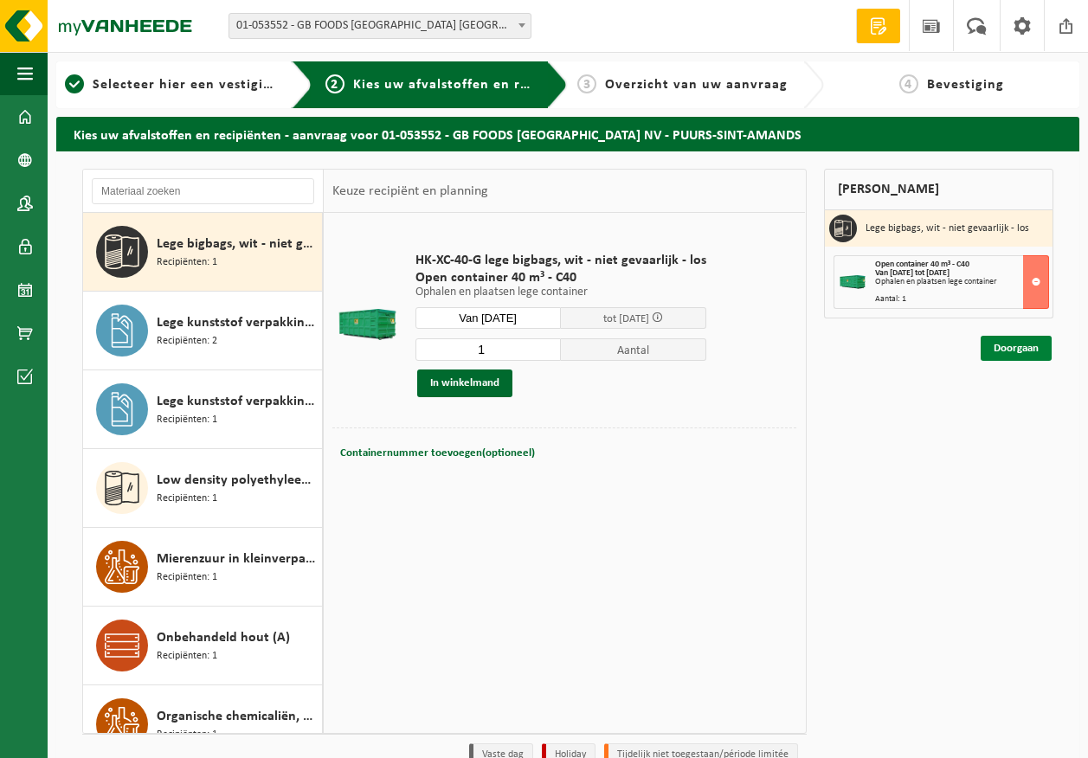
click at [1033, 350] on link "Doorgaan" at bounding box center [1016, 348] width 71 height 25
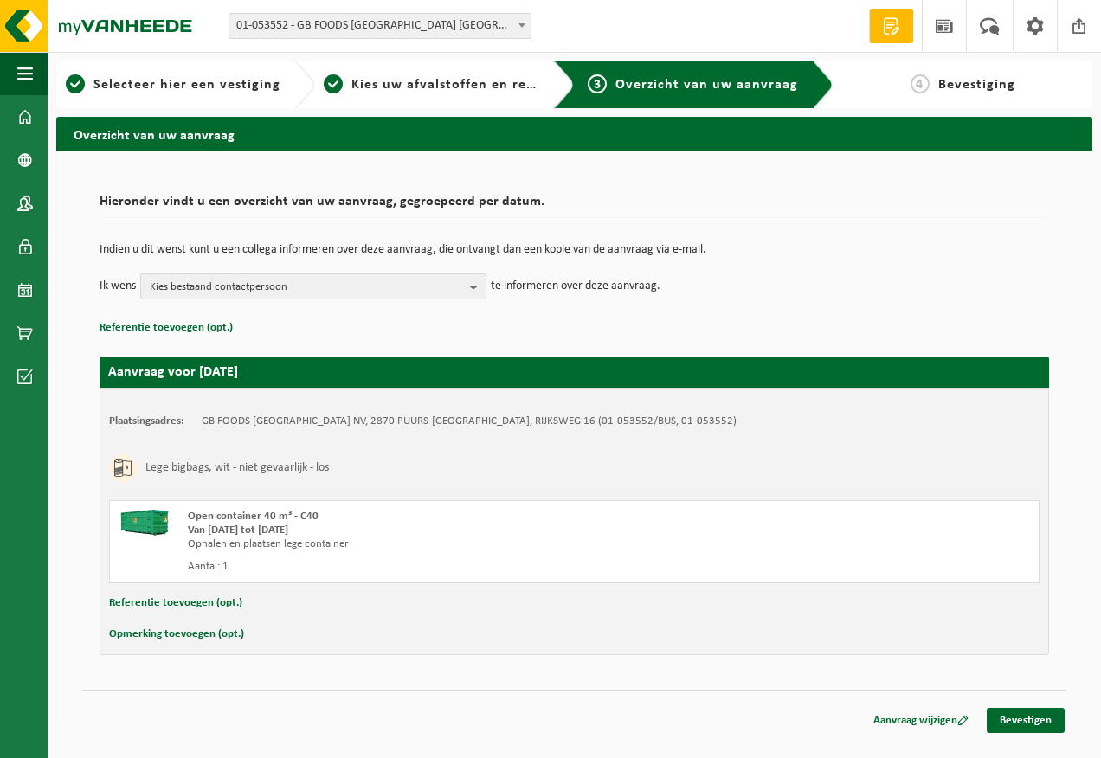
click at [241, 280] on span "Kies bestaand contactpersoon" at bounding box center [306, 287] width 313 height 26
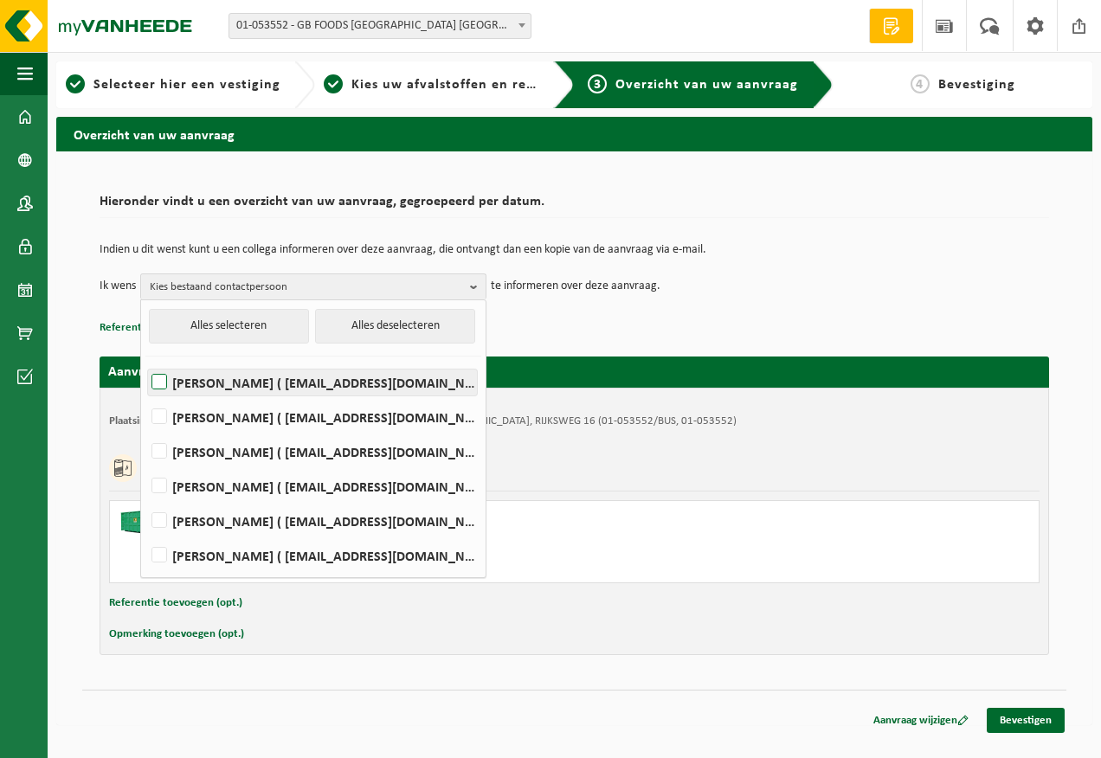
click at [226, 380] on label "Devy De Keersmaeker ( devy_dekeersmaeker@thegbfoods.com )" at bounding box center [312, 383] width 329 height 26
click at [145, 361] on input "Devy De Keersmaeker ( devy_dekeersmaeker@thegbfoods.com )" at bounding box center [145, 360] width 1 height 1
checkbox input "true"
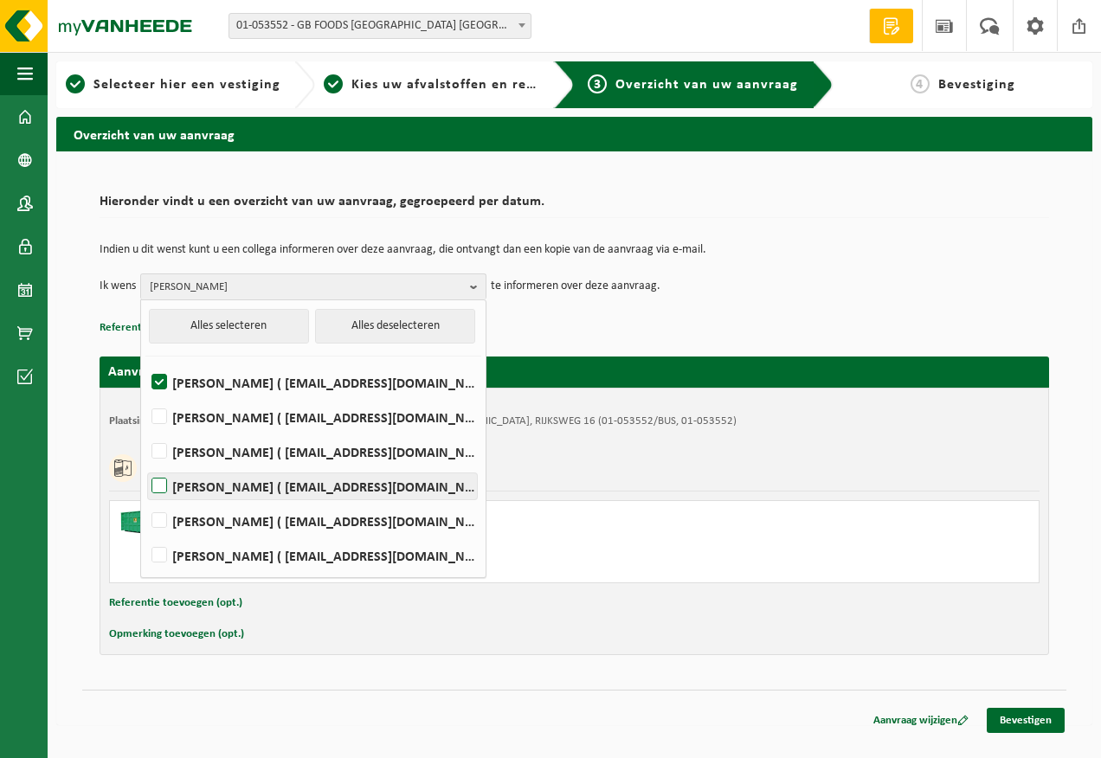
click at [254, 488] on label "Andre Reyniers ( andre_reyniers@thegbfoods.com )" at bounding box center [312, 486] width 329 height 26
click at [145, 465] on input "Andre Reyniers ( andre_reyniers@thegbfoods.com )" at bounding box center [145, 464] width 1 height 1
checkbox input "true"
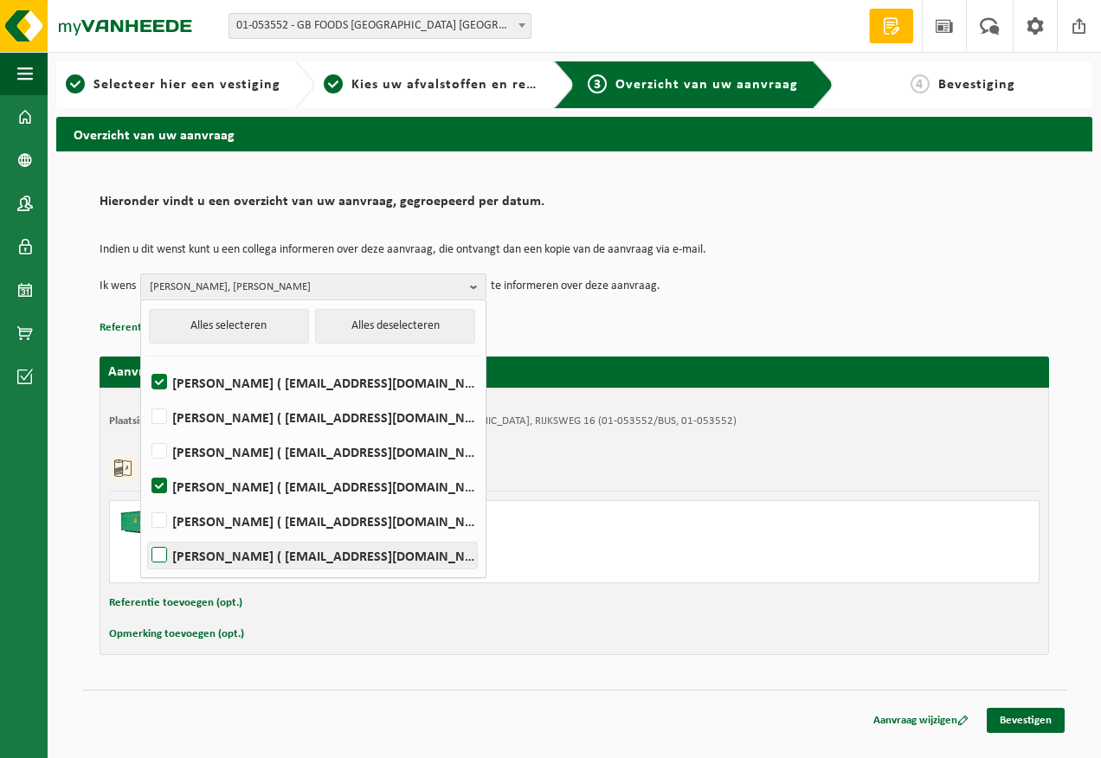
click at [261, 551] on label "Said Tizi ( said_tizi@thegbfoods.com )" at bounding box center [312, 556] width 329 height 26
click at [145, 534] on input "Said Tizi ( said_tizi@thegbfoods.com )" at bounding box center [145, 533] width 1 height 1
checkbox input "true"
click at [1067, 641] on div "Hieronder vindt u een overzicht van uw aanvraag, gegroepeerd per datum. Indien …" at bounding box center [574, 421] width 1001 height 504
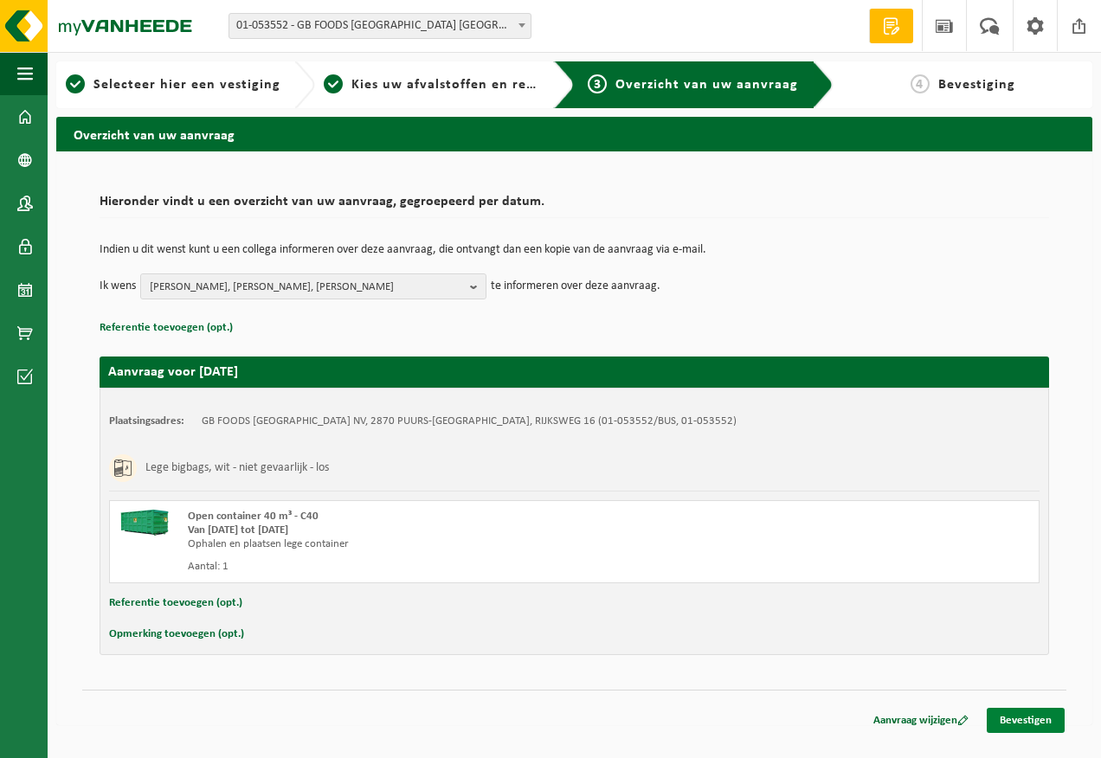
click at [1028, 723] on link "Bevestigen" at bounding box center [1026, 720] width 78 height 25
